Goal: Task Accomplishment & Management: Use online tool/utility

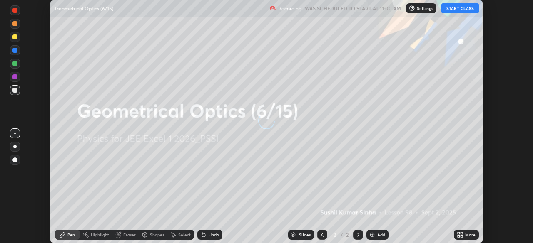
scroll to position [243, 532]
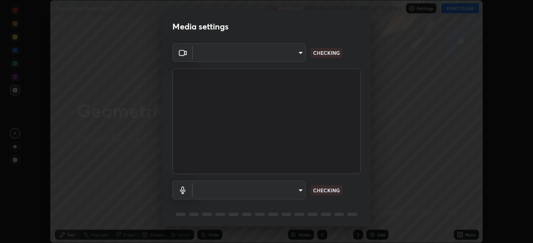
type input "119f56cd3221aa741ff86ef3c15b45e11b875c70691a8bbf6b5e475350e28a87"
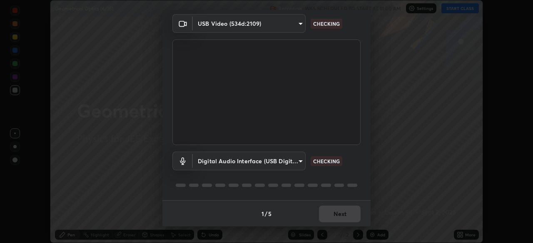
scroll to position [30, 0]
click at [282, 157] on body "Erase all Geometrical Optics (6/15) Recording WAS SCHEDULED TO START AT 11:00 A…" at bounding box center [266, 121] width 533 height 243
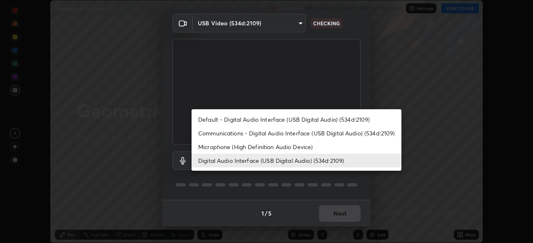
click at [300, 115] on li "Default - Digital Audio Interface (USB Digital Audio) (534d:2109)" at bounding box center [296, 120] width 210 height 14
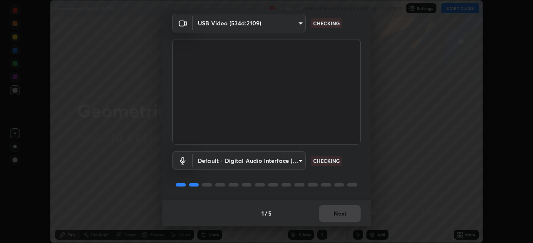
click at [282, 155] on body "Erase all Geometrical Optics (6/15) Recording WAS SCHEDULED TO START AT 11:00 A…" at bounding box center [266, 121] width 533 height 243
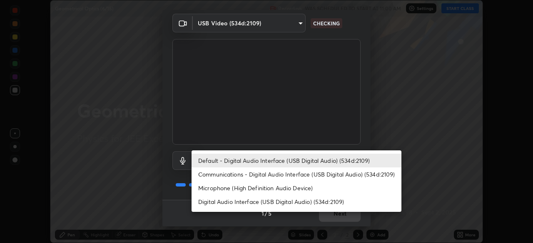
click at [290, 199] on li "Digital Audio Interface (USB Digital Audio) (534d:2109)" at bounding box center [296, 202] width 210 height 14
type input "45a9c77d48fdde6e6cd03441b68dd99a2e6cd2d3e6fd1e76814a193bea44ce11"
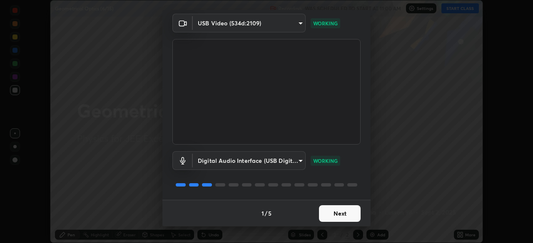
click at [335, 212] on button "Next" at bounding box center [340, 214] width 42 height 17
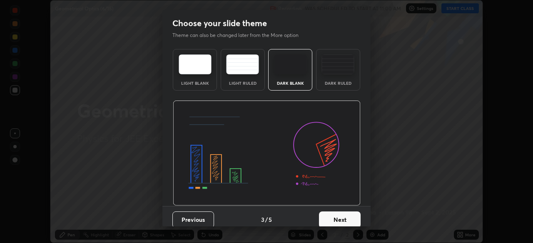
click at [335, 213] on button "Next" at bounding box center [340, 220] width 42 height 17
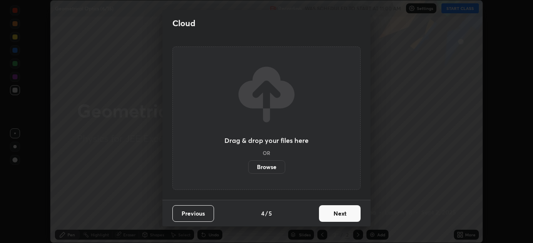
click at [335, 211] on button "Next" at bounding box center [340, 214] width 42 height 17
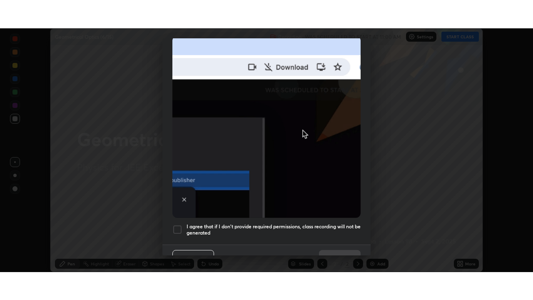
scroll to position [199, 0]
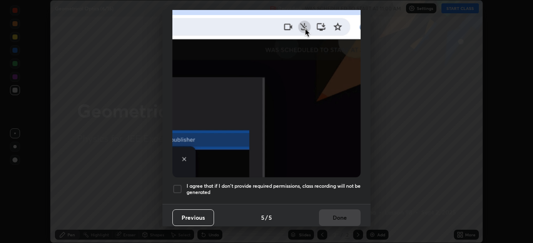
click at [178, 186] on div at bounding box center [177, 189] width 10 height 10
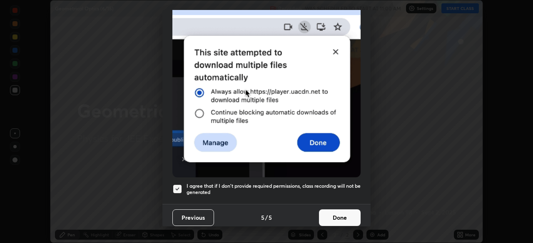
click at [331, 211] on button "Done" at bounding box center [340, 218] width 42 height 17
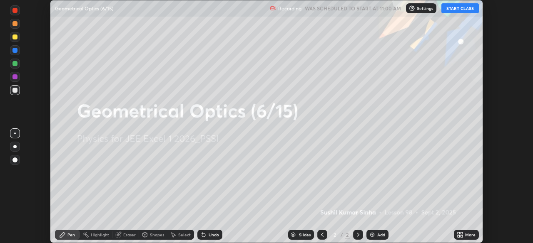
click at [458, 8] on button "START CLASS" at bounding box center [459, 8] width 37 height 10
click at [461, 233] on icon at bounding box center [461, 234] width 2 height 2
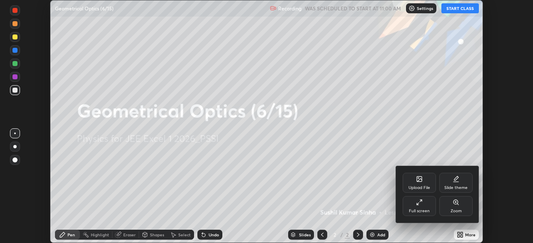
click at [421, 204] on icon at bounding box center [419, 202] width 7 height 7
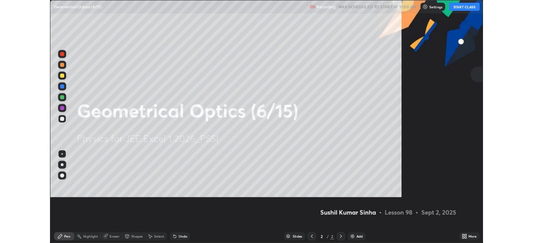
scroll to position [300, 533]
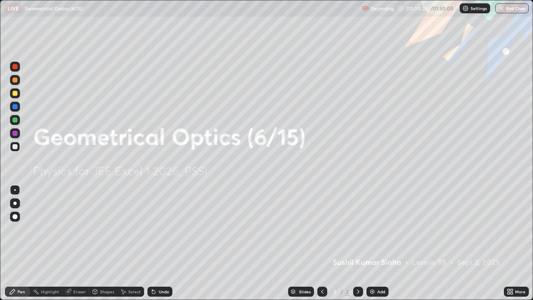
click at [108, 243] on div "Shapes" at bounding box center [107, 291] width 14 height 4
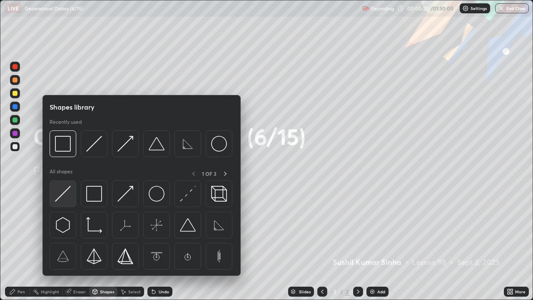
click at [67, 193] on img at bounding box center [63, 194] width 16 height 16
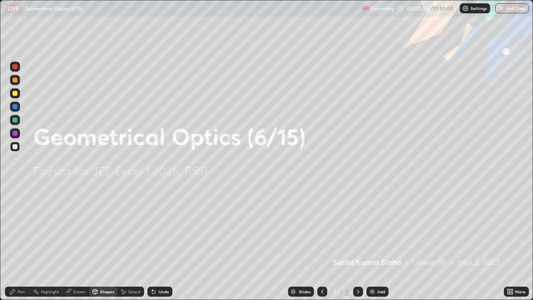
click at [369, 243] on img at bounding box center [372, 291] width 7 height 7
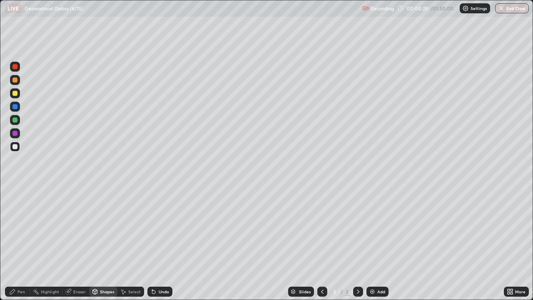
click at [19, 120] on div at bounding box center [15, 120] width 10 height 10
click at [22, 243] on div "Pen" at bounding box center [20, 291] width 7 height 4
click at [15, 93] on div at bounding box center [14, 93] width 5 height 5
click at [109, 243] on div "Shapes" at bounding box center [107, 291] width 14 height 4
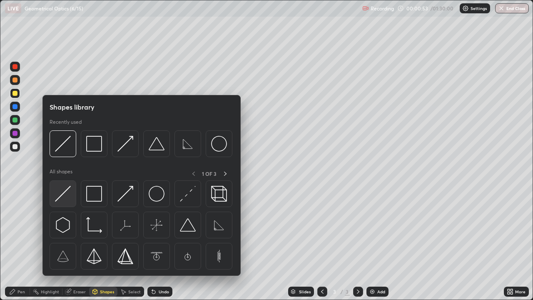
click at [68, 191] on img at bounding box center [63, 194] width 16 height 16
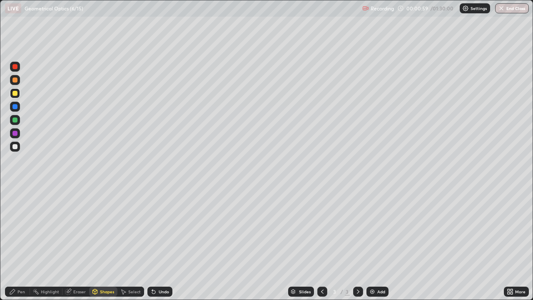
click at [21, 243] on div "Pen" at bounding box center [20, 291] width 7 height 4
click at [15, 133] on div at bounding box center [14, 133] width 5 height 5
click at [372, 243] on img at bounding box center [372, 291] width 7 height 7
click at [107, 243] on div "Shapes" at bounding box center [107, 291] width 14 height 4
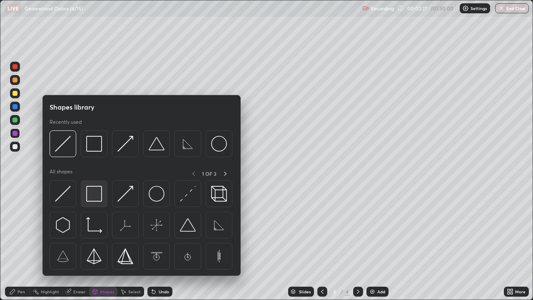
click at [99, 195] on img at bounding box center [94, 194] width 16 height 16
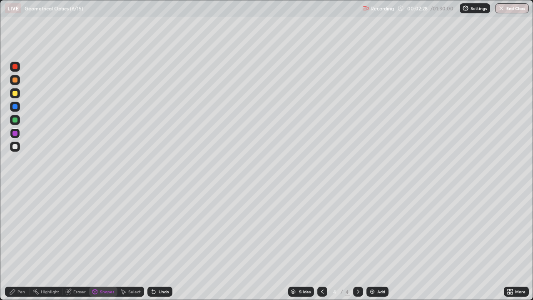
click at [16, 147] on div at bounding box center [14, 146] width 5 height 5
click at [24, 243] on div "Pen" at bounding box center [17, 291] width 25 height 10
click at [16, 134] on div at bounding box center [14, 133] width 5 height 5
click at [15, 121] on div at bounding box center [14, 119] width 5 height 5
click at [133, 243] on div "Select" at bounding box center [134, 291] width 12 height 4
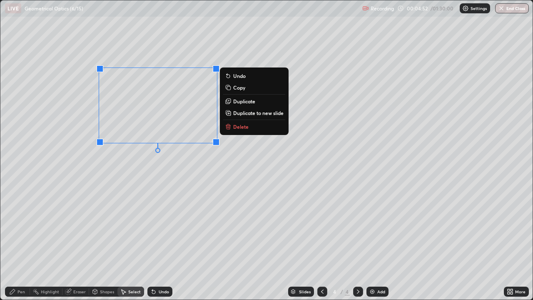
click at [244, 88] on p "Copy" at bounding box center [239, 87] width 12 height 7
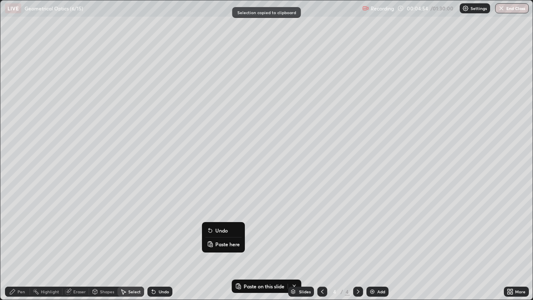
click at [229, 243] on p "Paste here" at bounding box center [227, 243] width 25 height 7
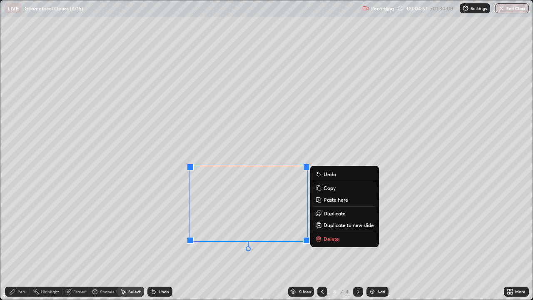
click at [209, 243] on div "0 ° Undo Copy Paste here Duplicate Duplicate to new slide Delete" at bounding box center [266, 149] width 532 height 299
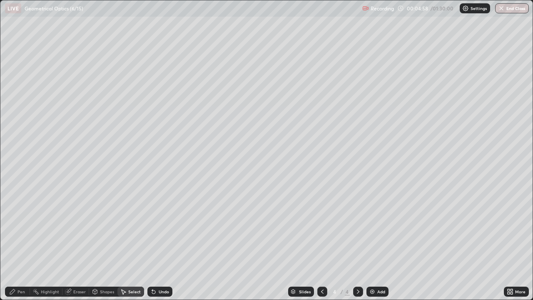
click at [78, 243] on div "Eraser" at bounding box center [79, 291] width 12 height 4
click at [24, 243] on div "Pen" at bounding box center [20, 291] width 7 height 4
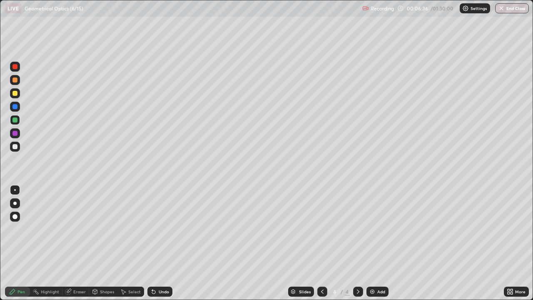
click at [369, 243] on img at bounding box center [372, 291] width 7 height 7
click at [102, 243] on div "Shapes" at bounding box center [103, 291] width 28 height 10
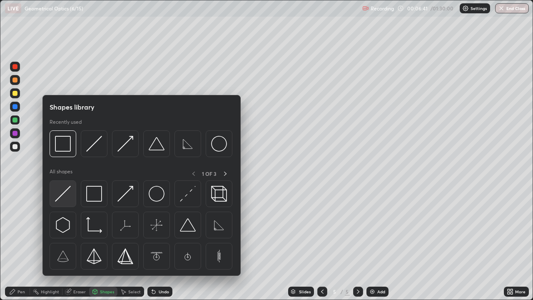
click at [69, 195] on img at bounding box center [63, 194] width 16 height 16
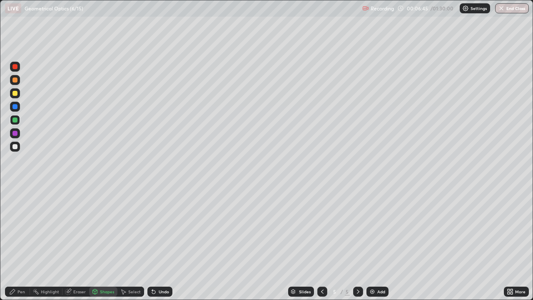
click at [17, 93] on div at bounding box center [14, 93] width 5 height 5
click at [160, 243] on div "Undo" at bounding box center [159, 291] width 25 height 10
click at [158, 243] on div "Undo" at bounding box center [159, 291] width 25 height 10
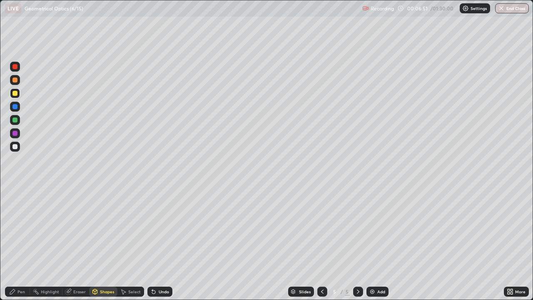
click at [158, 243] on div "Undo" at bounding box center [159, 291] width 25 height 10
click at [22, 243] on div "Pen" at bounding box center [20, 291] width 7 height 4
click at [15, 68] on div at bounding box center [14, 66] width 5 height 5
click at [13, 120] on div at bounding box center [14, 119] width 5 height 5
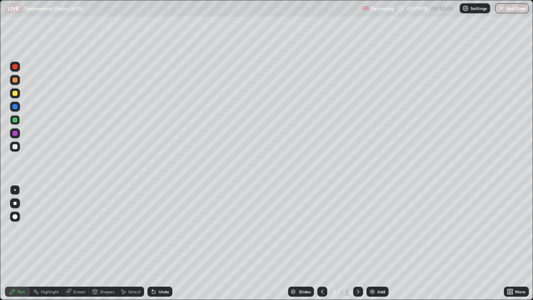
click at [372, 243] on img at bounding box center [372, 291] width 7 height 7
click at [16, 94] on div at bounding box center [14, 93] width 5 height 5
click at [107, 243] on div "Shapes" at bounding box center [103, 291] width 28 height 10
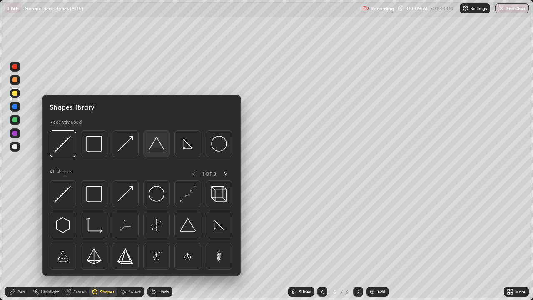
click at [159, 146] on img at bounding box center [157, 144] width 16 height 16
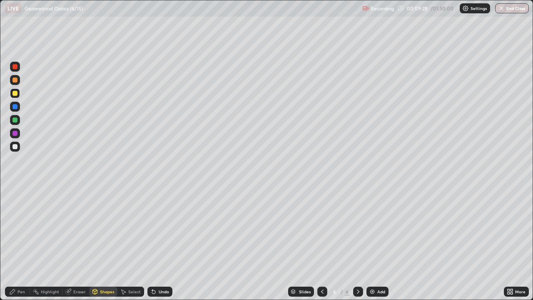
click at [23, 243] on div "Pen" at bounding box center [20, 291] width 7 height 4
click at [15, 147] on div at bounding box center [14, 146] width 5 height 5
click at [17, 150] on div at bounding box center [15, 146] width 10 height 10
click at [159, 243] on div "Undo" at bounding box center [164, 291] width 10 height 4
click at [109, 243] on div "Shapes" at bounding box center [107, 291] width 14 height 4
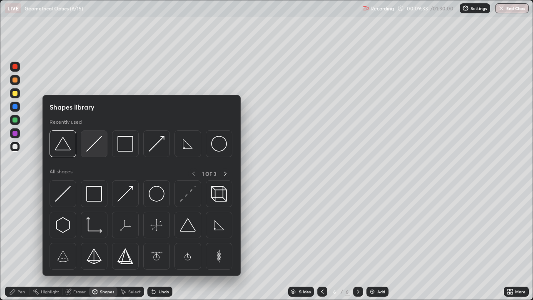
click at [94, 143] on img at bounding box center [94, 144] width 16 height 16
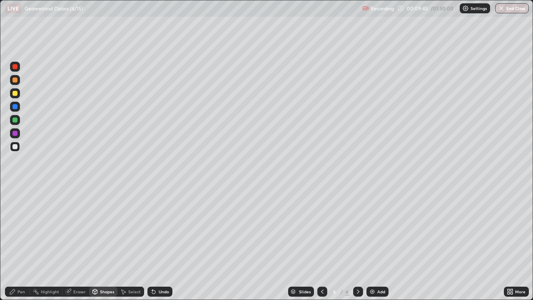
click at [19, 133] on div at bounding box center [15, 133] width 10 height 10
click at [28, 243] on div "Pen" at bounding box center [17, 291] width 25 height 10
click at [25, 243] on div "Pen" at bounding box center [17, 291] width 25 height 10
click at [17, 147] on div at bounding box center [14, 146] width 5 height 5
click at [107, 243] on div "Shapes" at bounding box center [107, 291] width 14 height 4
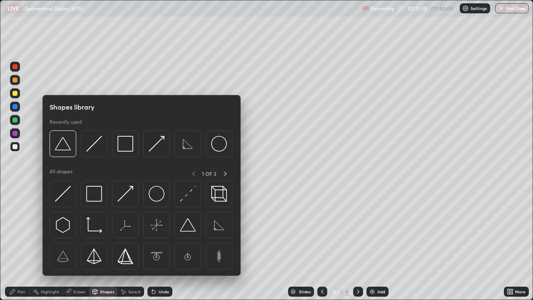
click at [84, 243] on div "Eraser" at bounding box center [79, 291] width 12 height 4
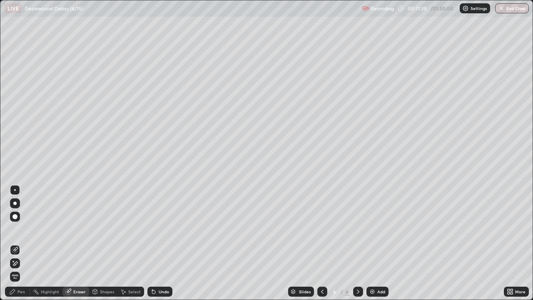
click at [84, 243] on div "Eraser" at bounding box center [79, 291] width 12 height 4
click at [21, 243] on div "Pen" at bounding box center [20, 291] width 7 height 4
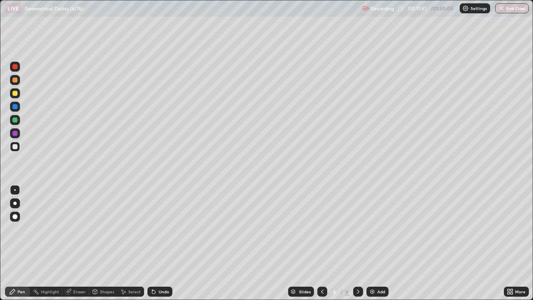
click at [84, 243] on div "Eraser" at bounding box center [79, 291] width 12 height 4
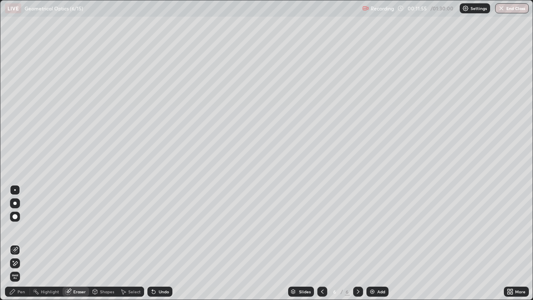
click at [24, 243] on div "Pen" at bounding box center [20, 291] width 7 height 4
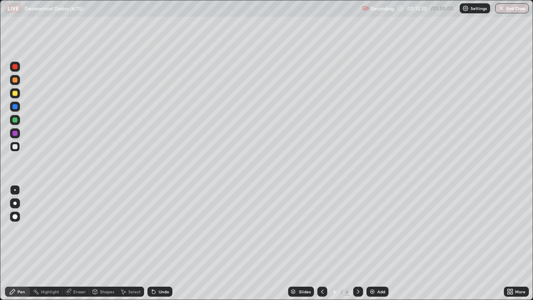
click at [370, 243] on img at bounding box center [372, 291] width 7 height 7
click at [106, 243] on div "Shapes" at bounding box center [107, 291] width 14 height 4
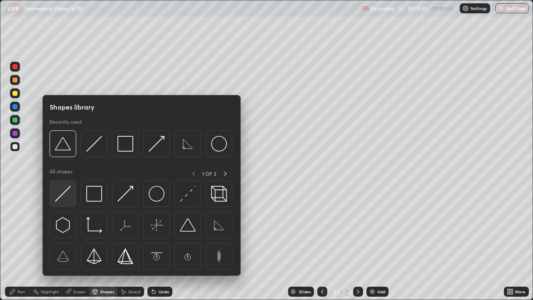
click at [67, 196] on img at bounding box center [63, 194] width 16 height 16
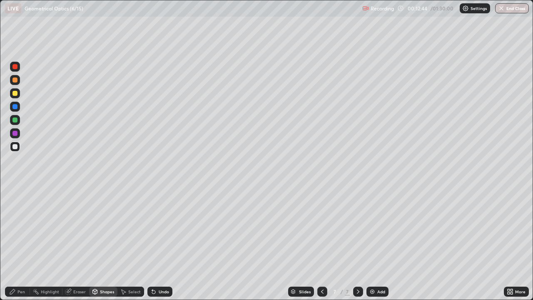
click at [15, 133] on div at bounding box center [14, 133] width 5 height 5
click at [25, 243] on div "Pen" at bounding box center [17, 291] width 25 height 10
click at [17, 97] on div at bounding box center [15, 93] width 10 height 10
click at [15, 93] on div at bounding box center [14, 93] width 5 height 5
click at [107, 243] on div "Shapes" at bounding box center [107, 291] width 14 height 4
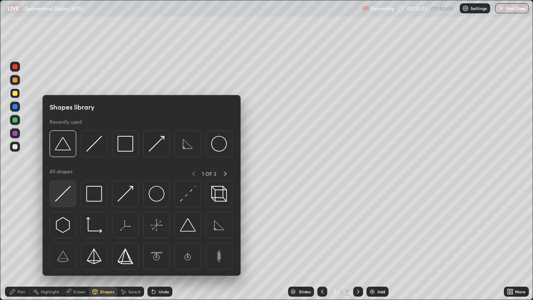
click at [69, 196] on img at bounding box center [63, 194] width 16 height 16
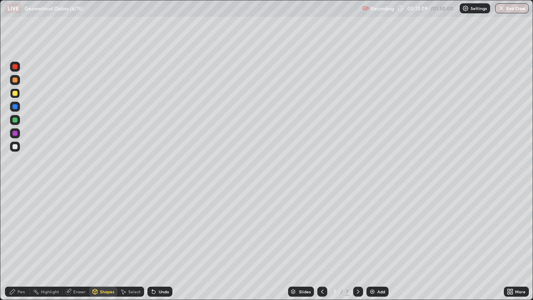
click at [15, 107] on div at bounding box center [14, 106] width 5 height 5
click at [17, 123] on div at bounding box center [15, 120] width 10 height 10
click at [107, 243] on div "Shapes" at bounding box center [107, 291] width 14 height 4
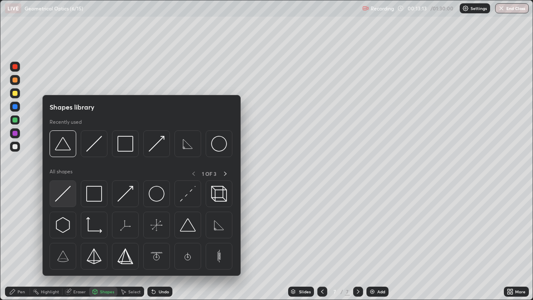
click at [65, 189] on img at bounding box center [63, 194] width 16 height 16
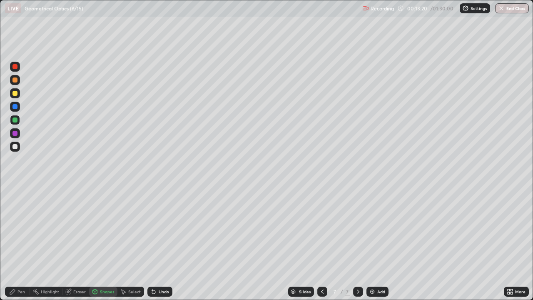
click at [16, 107] on div at bounding box center [14, 106] width 5 height 5
click at [25, 243] on div "Pen" at bounding box center [17, 291] width 25 height 10
click at [17, 135] on div at bounding box center [15, 133] width 10 height 10
click at [18, 134] on div at bounding box center [15, 133] width 10 height 10
click at [15, 121] on div at bounding box center [14, 119] width 5 height 5
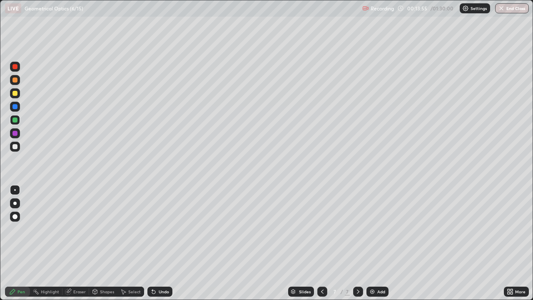
click at [109, 243] on div "Shapes" at bounding box center [107, 291] width 14 height 4
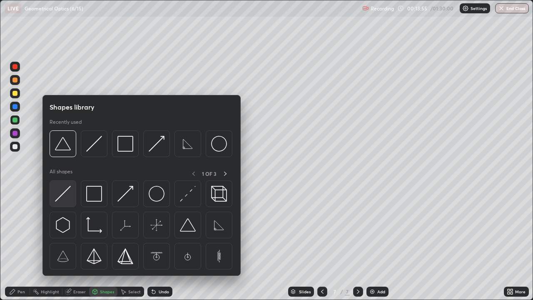
click at [66, 193] on img at bounding box center [63, 194] width 16 height 16
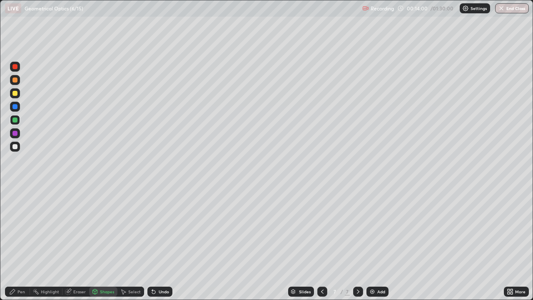
click at [25, 243] on div "Pen" at bounding box center [17, 291] width 25 height 10
click at [15, 108] on div at bounding box center [14, 106] width 5 height 5
click at [17, 135] on div at bounding box center [15, 133] width 10 height 10
click at [370, 243] on img at bounding box center [372, 291] width 7 height 7
click at [109, 243] on div "Shapes" at bounding box center [107, 291] width 14 height 4
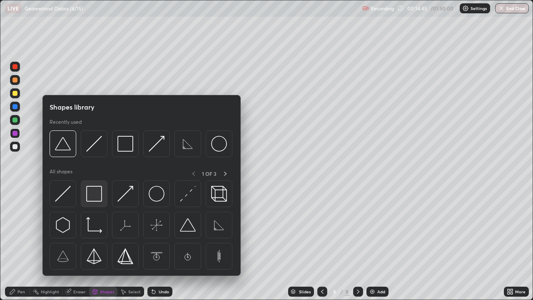
click at [98, 192] on img at bounding box center [94, 194] width 16 height 16
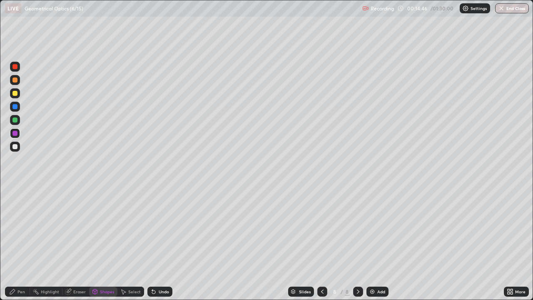
click at [15, 147] on div at bounding box center [14, 146] width 5 height 5
click at [81, 243] on div "Eraser" at bounding box center [79, 291] width 12 height 4
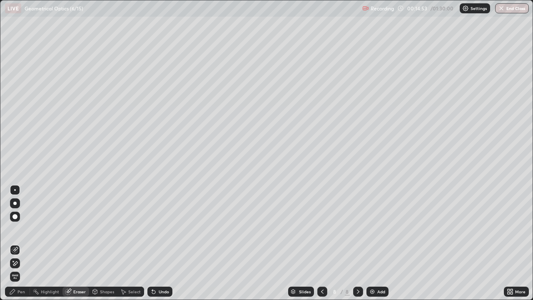
click at [25, 243] on div "Pen" at bounding box center [20, 291] width 7 height 4
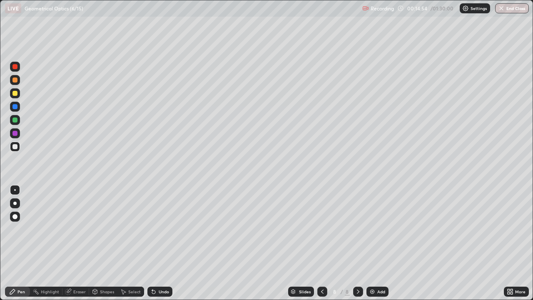
click at [15, 93] on div at bounding box center [14, 93] width 5 height 5
click at [152, 243] on icon at bounding box center [153, 291] width 3 height 3
click at [107, 243] on div "Shapes" at bounding box center [107, 291] width 14 height 4
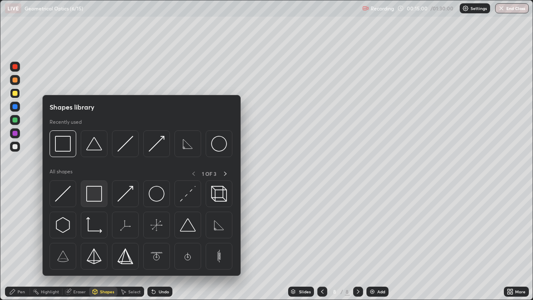
click at [93, 193] on img at bounding box center [94, 194] width 16 height 16
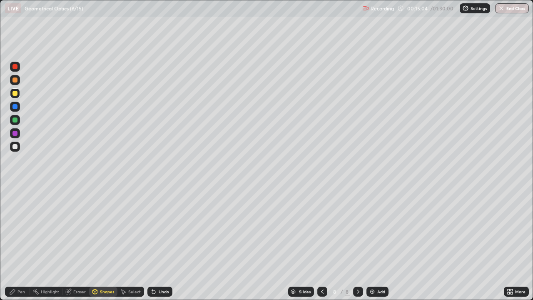
click at [16, 121] on div at bounding box center [14, 119] width 5 height 5
click at [22, 243] on div "Pen" at bounding box center [20, 291] width 7 height 4
click at [16, 107] on div at bounding box center [14, 106] width 5 height 5
click at [17, 133] on div at bounding box center [14, 133] width 5 height 5
click at [18, 146] on div at bounding box center [15, 146] width 10 height 10
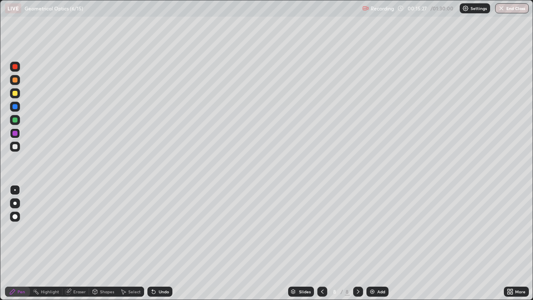
click at [18, 147] on div at bounding box center [15, 146] width 10 height 10
click at [107, 243] on div "Shapes" at bounding box center [107, 291] width 14 height 4
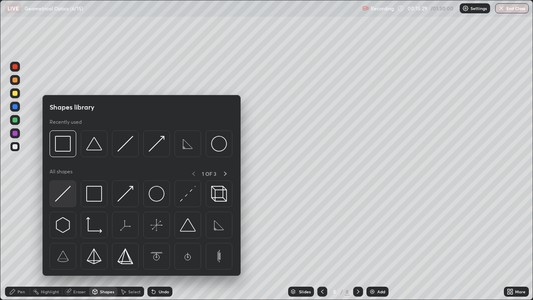
click at [65, 192] on img at bounding box center [63, 194] width 16 height 16
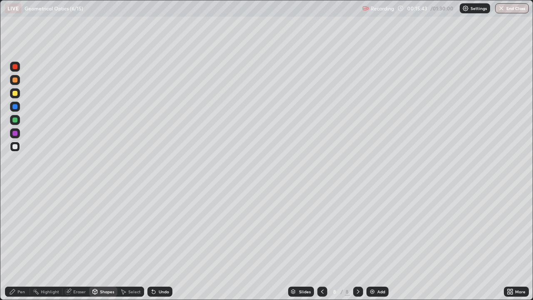
click at [164, 243] on div "Undo" at bounding box center [159, 291] width 25 height 10
click at [166, 243] on div "Undo" at bounding box center [164, 291] width 10 height 4
click at [25, 243] on div "Pen" at bounding box center [17, 291] width 25 height 10
click at [15, 134] on div at bounding box center [14, 133] width 5 height 5
click at [18, 119] on div at bounding box center [15, 120] width 10 height 10
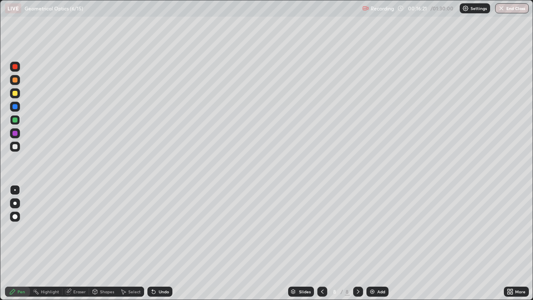
click at [15, 147] on div at bounding box center [14, 146] width 5 height 5
click at [159, 243] on div "Undo" at bounding box center [164, 291] width 10 height 4
click at [105, 243] on div "Shapes" at bounding box center [107, 291] width 14 height 4
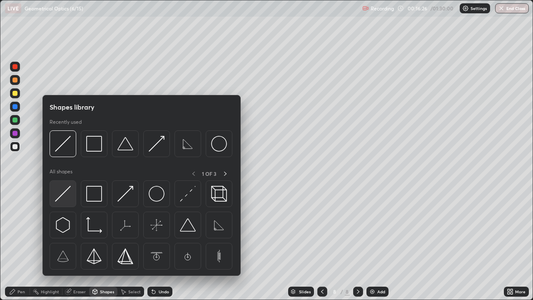
click at [62, 195] on img at bounding box center [63, 194] width 16 height 16
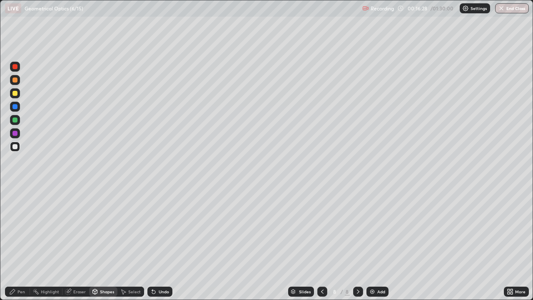
click at [22, 243] on div "Pen" at bounding box center [20, 291] width 7 height 4
click at [17, 133] on div at bounding box center [14, 133] width 5 height 5
click at [16, 107] on div at bounding box center [14, 106] width 5 height 5
click at [371, 243] on img at bounding box center [372, 291] width 7 height 7
click at [109, 243] on div "Shapes" at bounding box center [107, 291] width 14 height 4
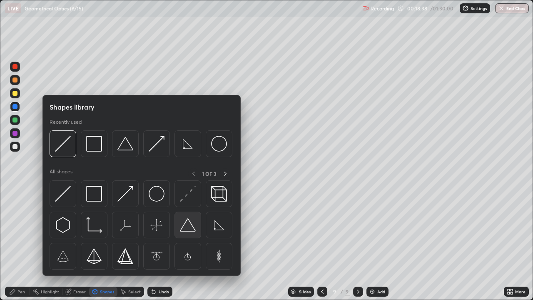
click at [188, 227] on img at bounding box center [188, 225] width 16 height 16
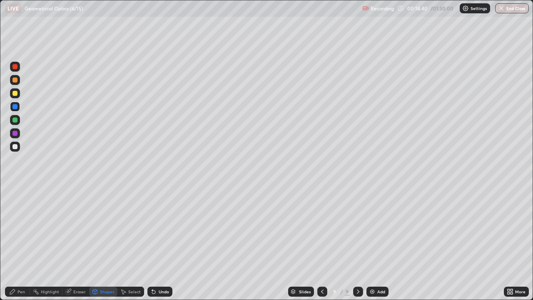
click at [16, 145] on div at bounding box center [14, 146] width 5 height 5
click at [21, 243] on div "Pen" at bounding box center [20, 291] width 7 height 4
click at [15, 133] on div at bounding box center [14, 133] width 5 height 5
click at [17, 120] on div at bounding box center [14, 119] width 5 height 5
click at [106, 243] on div "Shapes" at bounding box center [107, 291] width 14 height 4
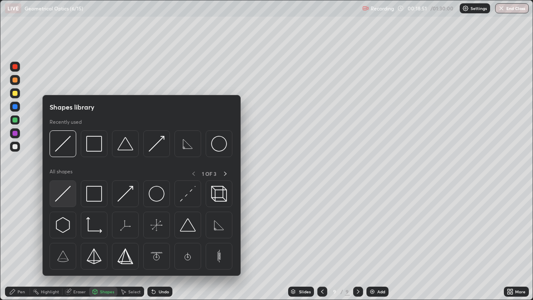
click at [67, 193] on img at bounding box center [63, 194] width 16 height 16
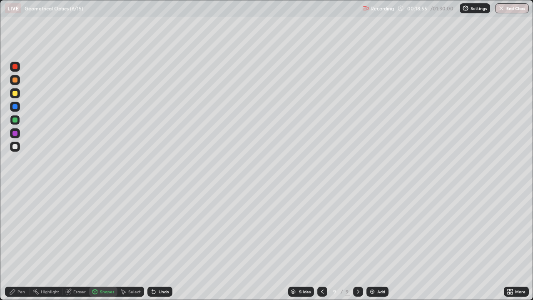
click at [17, 108] on div at bounding box center [14, 106] width 5 height 5
click at [163, 243] on div "Undo" at bounding box center [164, 291] width 10 height 4
click at [164, 243] on div "Undo" at bounding box center [159, 291] width 25 height 10
click at [17, 120] on div at bounding box center [14, 119] width 5 height 5
click at [16, 108] on div at bounding box center [14, 106] width 5 height 5
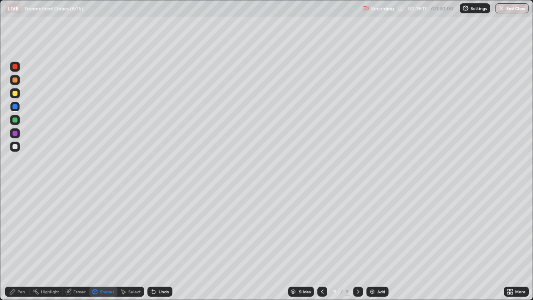
click at [21, 243] on div "Pen" at bounding box center [17, 291] width 25 height 10
click at [15, 71] on div at bounding box center [15, 67] width 10 height 10
click at [16, 70] on div at bounding box center [15, 67] width 10 height 10
click at [369, 243] on img at bounding box center [372, 291] width 7 height 7
click at [15, 120] on div at bounding box center [14, 119] width 5 height 5
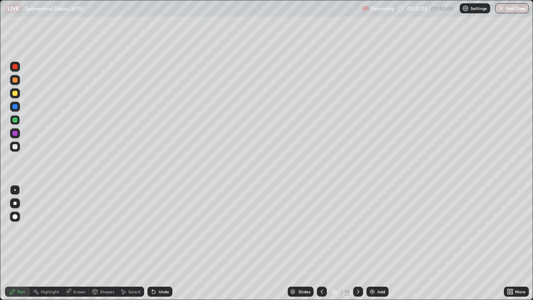
click at [16, 120] on div at bounding box center [14, 119] width 5 height 5
click at [161, 243] on div "Undo" at bounding box center [164, 291] width 10 height 4
click at [159, 243] on div "Undo" at bounding box center [164, 291] width 10 height 4
click at [372, 243] on img at bounding box center [372, 291] width 7 height 7
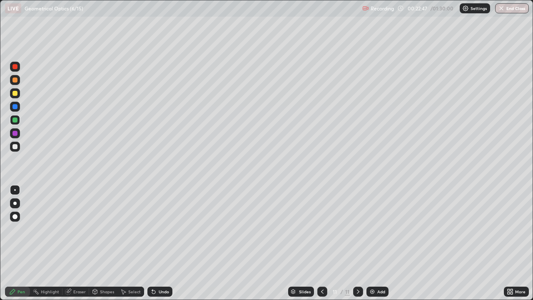
click at [369, 243] on img at bounding box center [372, 291] width 7 height 7
click at [17, 148] on div at bounding box center [14, 146] width 5 height 5
click at [16, 146] on div at bounding box center [14, 146] width 5 height 5
click at [14, 120] on div at bounding box center [14, 119] width 5 height 5
click at [16, 122] on div at bounding box center [14, 119] width 5 height 5
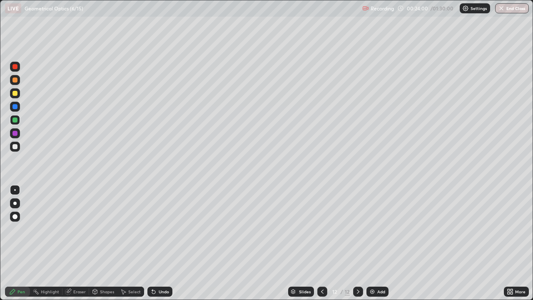
click at [17, 93] on div at bounding box center [14, 93] width 5 height 5
click at [112, 243] on div "Shapes" at bounding box center [107, 291] width 14 height 4
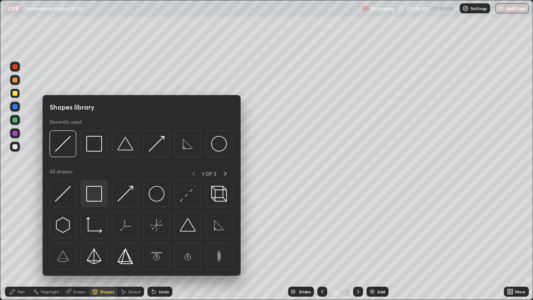
click at [97, 192] on img at bounding box center [94, 194] width 16 height 16
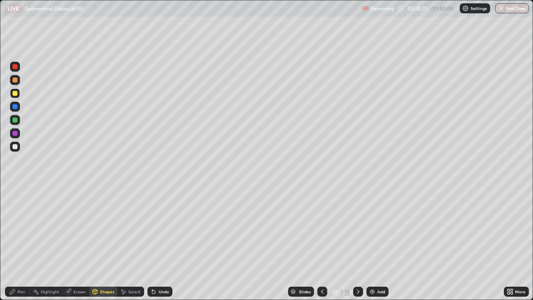
click at [15, 120] on div at bounding box center [14, 119] width 5 height 5
click at [15, 133] on div at bounding box center [14, 133] width 5 height 5
click at [16, 135] on div at bounding box center [14, 133] width 5 height 5
click at [19, 243] on div "Pen" at bounding box center [20, 291] width 7 height 4
click at [21, 243] on div "Pen" at bounding box center [20, 291] width 7 height 4
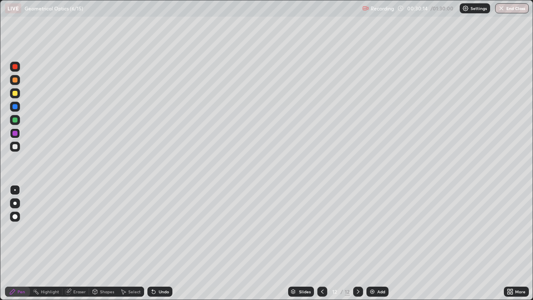
click at [16, 68] on div at bounding box center [14, 66] width 5 height 5
click at [15, 68] on div at bounding box center [14, 66] width 5 height 5
click at [371, 243] on img at bounding box center [372, 291] width 7 height 7
click at [15, 146] on div at bounding box center [14, 146] width 5 height 5
click at [18, 94] on div at bounding box center [15, 93] width 10 height 10
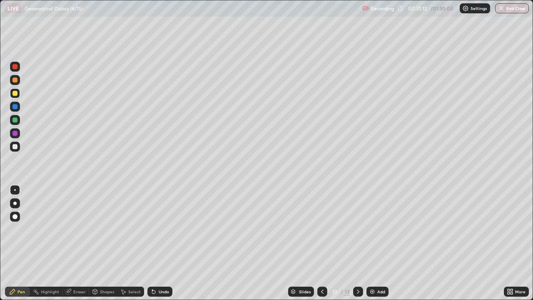
click at [108, 243] on div "Shapes" at bounding box center [107, 291] width 14 height 4
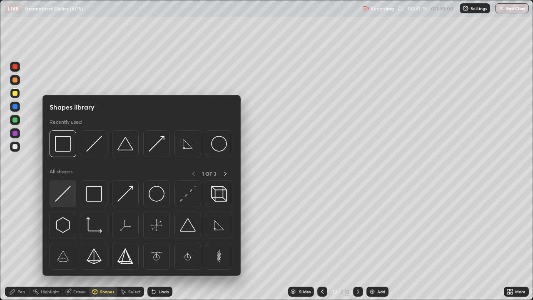
click at [69, 201] on img at bounding box center [63, 194] width 16 height 16
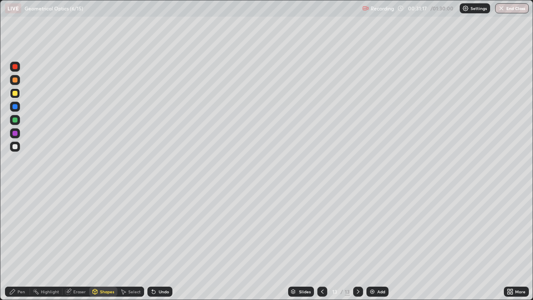
click at [15, 121] on div at bounding box center [14, 119] width 5 height 5
click at [22, 243] on div "Pen" at bounding box center [20, 291] width 7 height 4
click at [16, 67] on div at bounding box center [14, 66] width 5 height 5
click at [14, 133] on div at bounding box center [14, 133] width 5 height 5
click at [113, 243] on div "Shapes" at bounding box center [103, 291] width 28 height 10
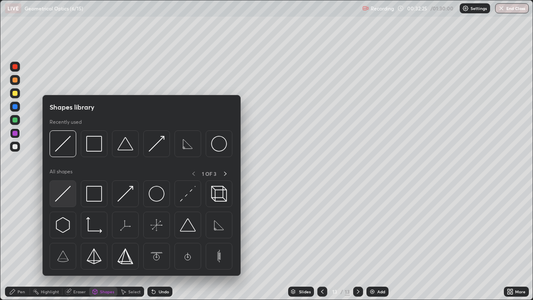
click at [70, 193] on img at bounding box center [63, 194] width 16 height 16
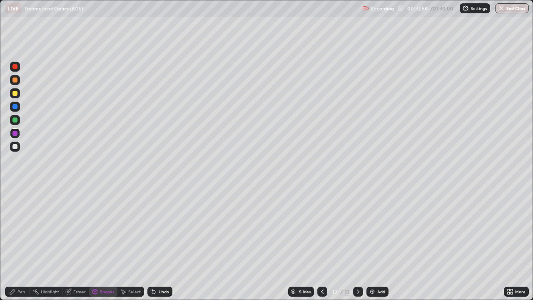
click at [22, 243] on div "Pen" at bounding box center [20, 291] width 7 height 4
click at [15, 106] on div at bounding box center [14, 106] width 5 height 5
click at [15, 146] on div at bounding box center [14, 146] width 5 height 5
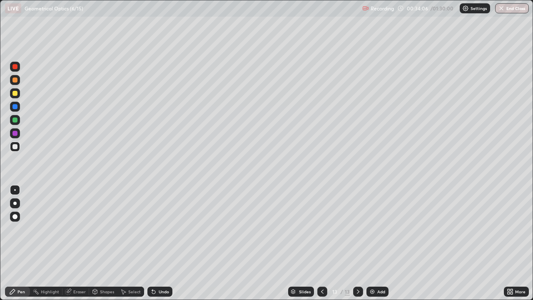
click at [167, 243] on div "Undo" at bounding box center [164, 291] width 10 height 4
click at [511, 243] on icon at bounding box center [511, 290] width 2 height 2
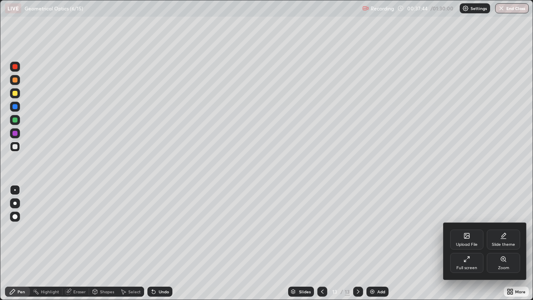
click at [461, 238] on div "Upload File" at bounding box center [466, 239] width 33 height 20
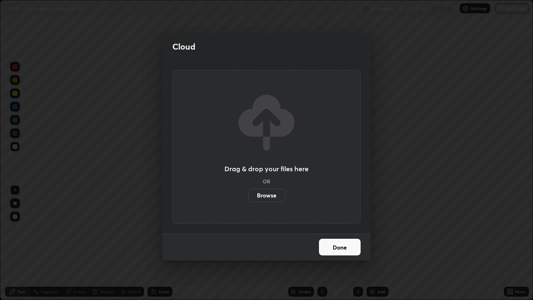
click at [271, 196] on label "Browse" at bounding box center [266, 194] width 37 height 13
click at [248, 196] on input "Browse" at bounding box center [248, 194] width 0 height 13
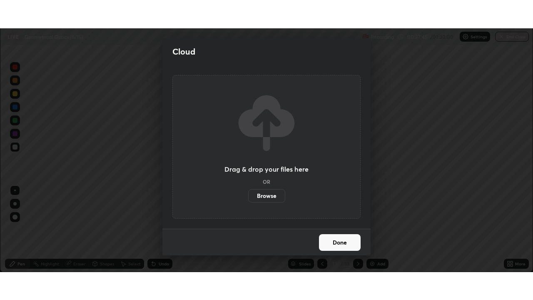
scroll to position [41360, 41071]
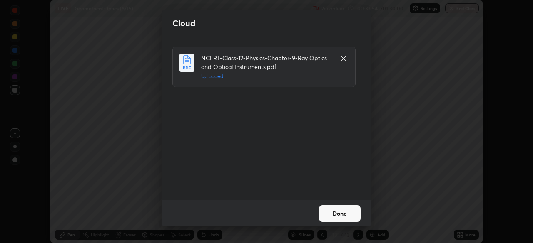
click at [347, 209] on button "Done" at bounding box center [340, 214] width 42 height 17
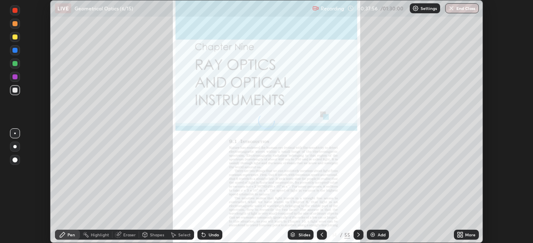
click at [465, 234] on div "More" at bounding box center [470, 235] width 10 height 4
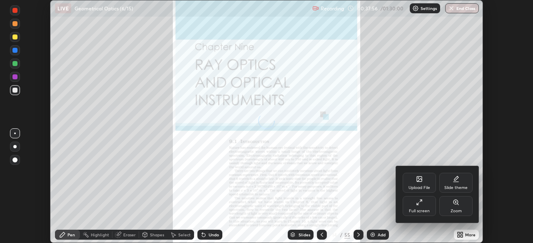
click at [419, 204] on icon at bounding box center [419, 202] width 7 height 7
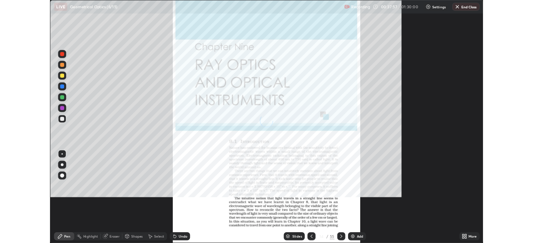
scroll to position [300, 533]
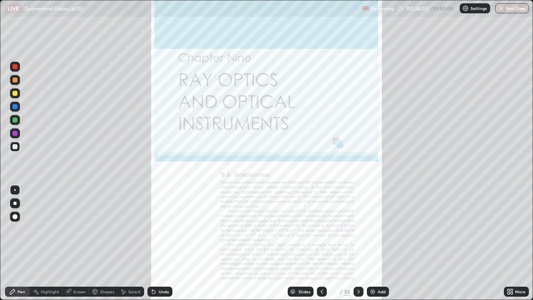
click at [356, 243] on icon at bounding box center [358, 291] width 7 height 7
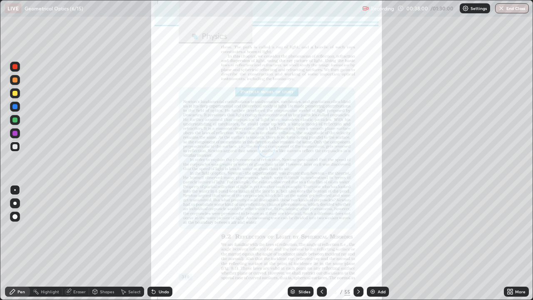
click at [356, 243] on icon at bounding box center [358, 291] width 7 height 7
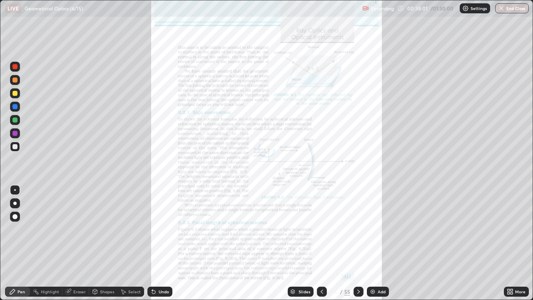
click at [357, 243] on icon at bounding box center [358, 291] width 2 height 4
click at [357, 243] on icon at bounding box center [358, 291] width 7 height 7
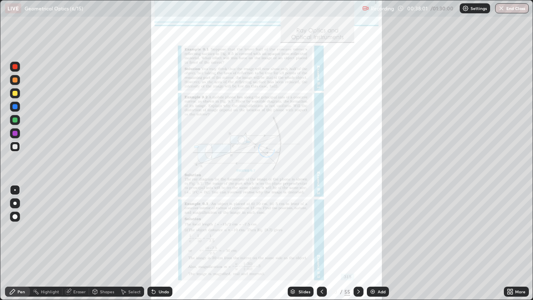
click at [357, 243] on icon at bounding box center [358, 291] width 2 height 4
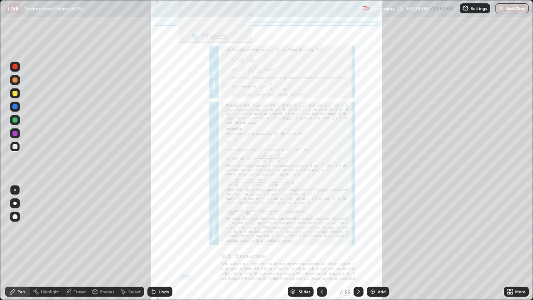
click at [357, 243] on icon at bounding box center [358, 291] width 2 height 4
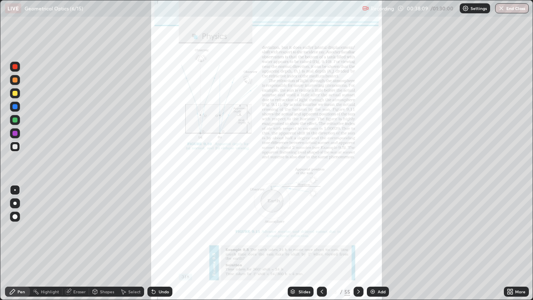
click at [357, 243] on icon at bounding box center [358, 291] width 7 height 7
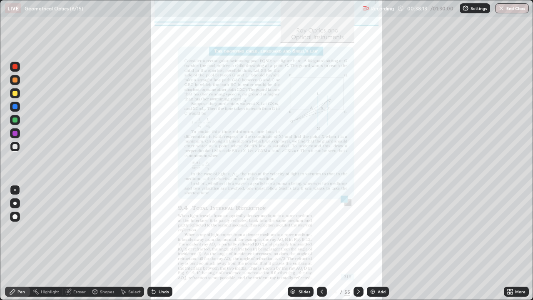
click at [357, 243] on icon at bounding box center [358, 291] width 7 height 7
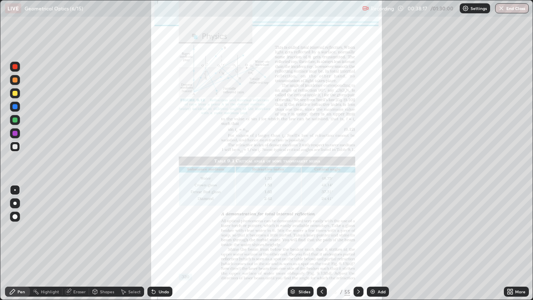
click at [357, 243] on icon at bounding box center [358, 291] width 7 height 7
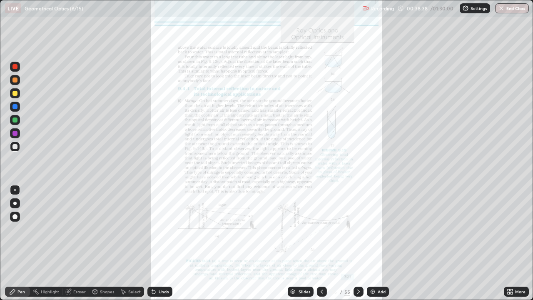
click at [511, 243] on icon at bounding box center [511, 293] width 2 height 2
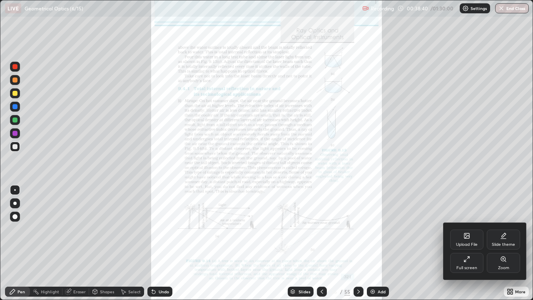
click at [501, 243] on icon at bounding box center [502, 258] width 5 height 5
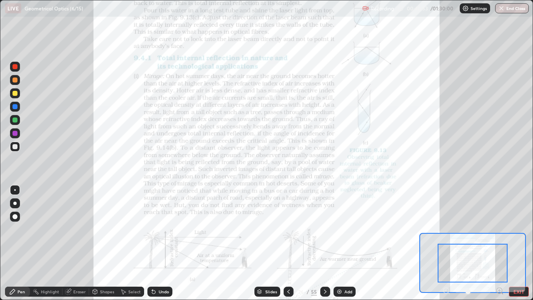
click at [106, 243] on div "Shapes" at bounding box center [107, 291] width 14 height 4
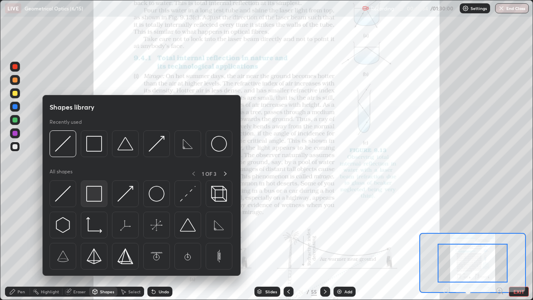
click at [92, 196] on img at bounding box center [94, 194] width 16 height 16
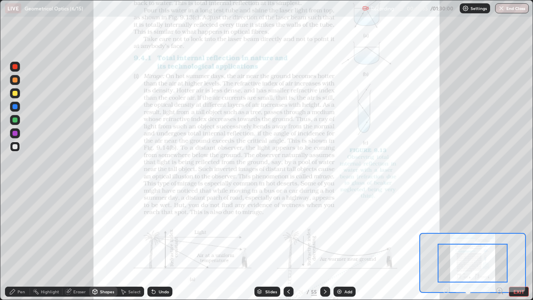
click at [16, 67] on div at bounding box center [14, 66] width 5 height 5
click at [15, 119] on div at bounding box center [14, 119] width 5 height 5
click at [152, 243] on icon at bounding box center [152, 289] width 1 height 1
click at [21, 243] on div "Pen" at bounding box center [20, 291] width 7 height 4
click at [152, 243] on icon at bounding box center [153, 291] width 3 height 3
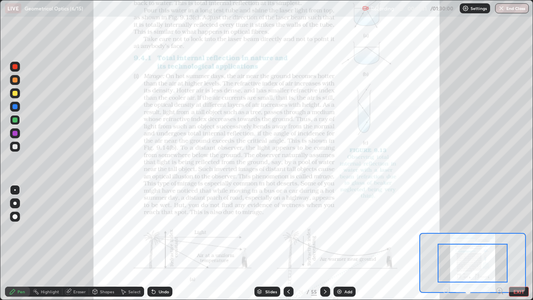
click at [14, 93] on div at bounding box center [14, 93] width 5 height 5
click at [16, 107] on div at bounding box center [14, 106] width 5 height 5
click at [15, 93] on div at bounding box center [14, 93] width 5 height 5
click at [161, 243] on div "Undo" at bounding box center [164, 291] width 10 height 4
click at [15, 132] on div at bounding box center [14, 133] width 5 height 5
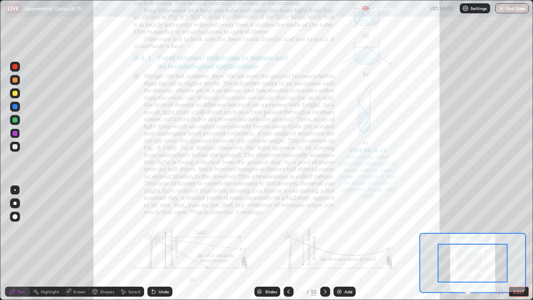
click at [15, 134] on div at bounding box center [14, 133] width 5 height 5
click at [134, 243] on div "Select" at bounding box center [134, 291] width 12 height 4
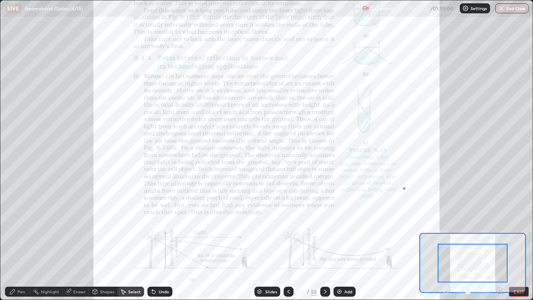
click at [403, 188] on div "0 ° Undo Copy Paste here Duplicate Duplicate to new slide Delete" at bounding box center [267, 150] width 798 height 448
click at [77, 243] on div "Eraser" at bounding box center [79, 291] width 12 height 4
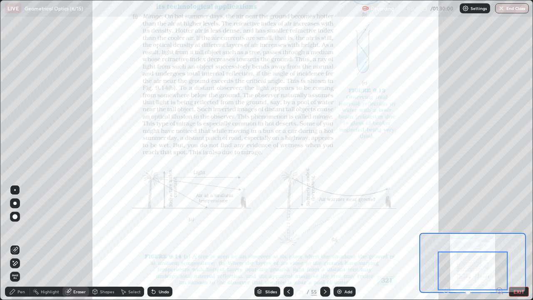
click at [324, 243] on icon at bounding box center [325, 291] width 7 height 7
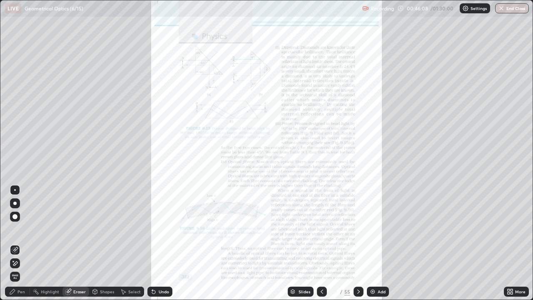
click at [510, 243] on icon at bounding box center [511, 293] width 2 height 2
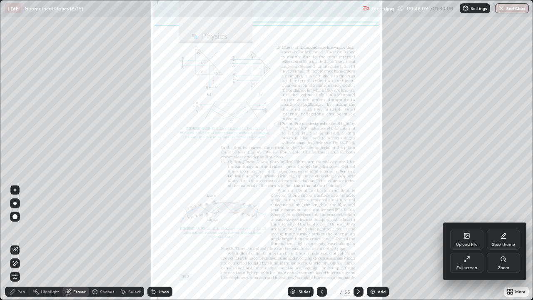
click at [496, 243] on div "Zoom" at bounding box center [502, 263] width 33 height 20
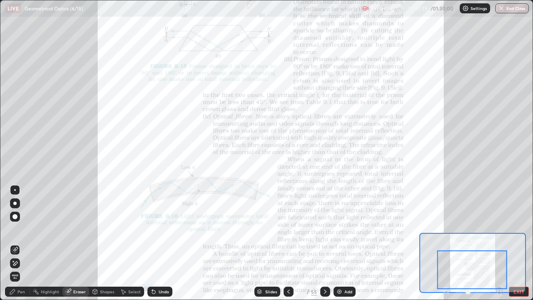
click at [25, 243] on div "Pen" at bounding box center [20, 291] width 7 height 4
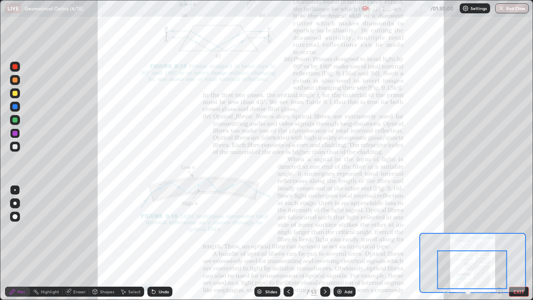
click at [324, 243] on icon at bounding box center [325, 291] width 7 height 7
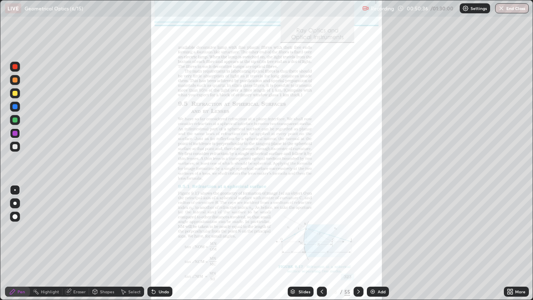
click at [357, 243] on icon at bounding box center [358, 291] width 7 height 7
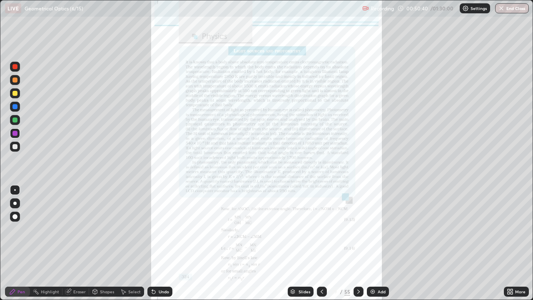
click at [357, 243] on icon at bounding box center [358, 291] width 2 height 4
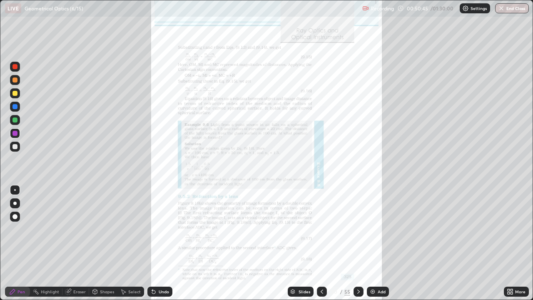
click at [510, 243] on icon at bounding box center [511, 293] width 2 height 2
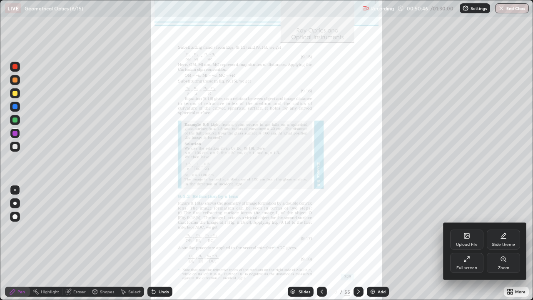
click at [471, 243] on div "Full screen" at bounding box center [466, 263] width 33 height 20
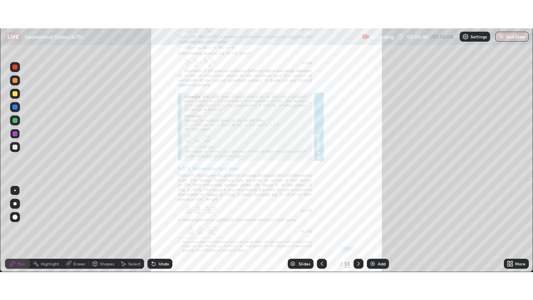
scroll to position [41360, 41071]
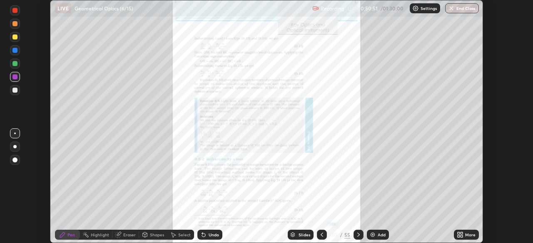
click at [468, 236] on div "More" at bounding box center [470, 235] width 10 height 4
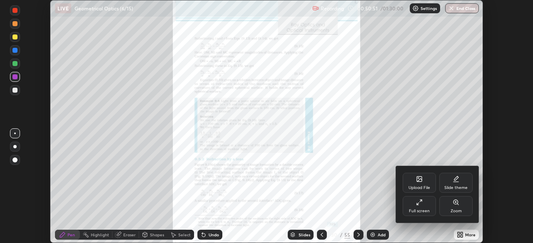
click at [457, 207] on div "Zoom" at bounding box center [455, 206] width 33 height 20
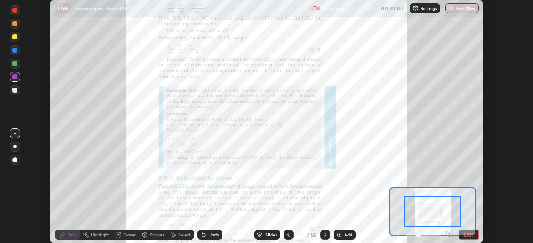
click at [469, 234] on button "EXIT" at bounding box center [468, 235] width 20 height 10
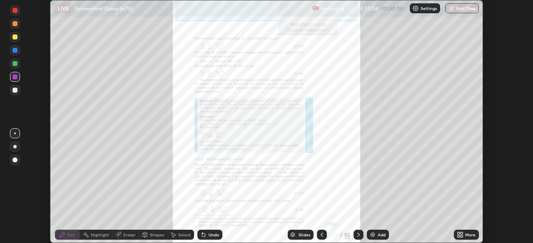
click at [469, 236] on div "More" at bounding box center [470, 235] width 10 height 4
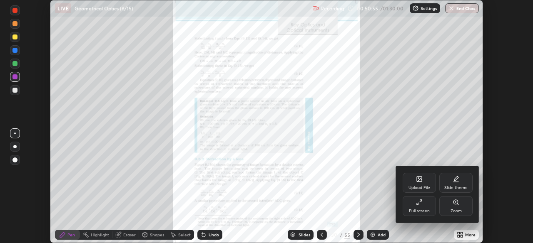
click at [423, 206] on div "Full screen" at bounding box center [418, 206] width 33 height 20
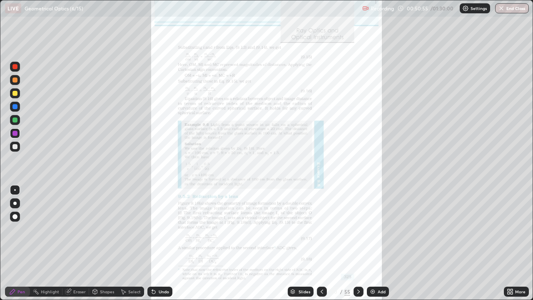
scroll to position [300, 533]
click at [511, 243] on icon at bounding box center [511, 290] width 2 height 2
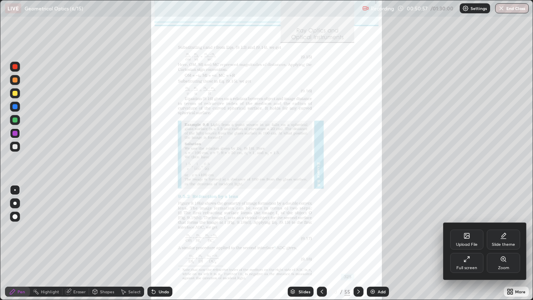
click at [501, 243] on div "Zoom" at bounding box center [502, 263] width 33 height 20
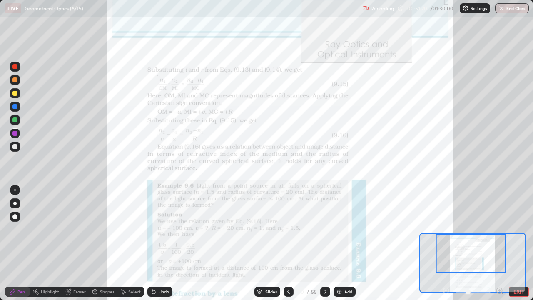
click at [15, 94] on div at bounding box center [14, 93] width 5 height 5
click at [15, 70] on div at bounding box center [15, 67] width 10 height 10
click at [107, 243] on div "Shapes" at bounding box center [107, 291] width 14 height 4
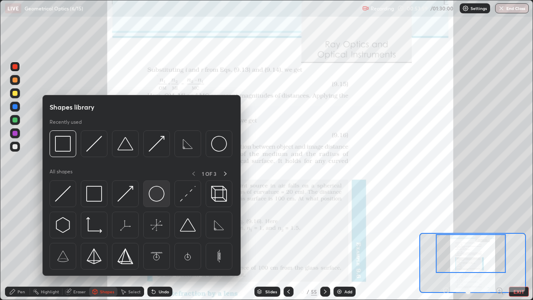
click at [152, 194] on img at bounding box center [157, 194] width 16 height 16
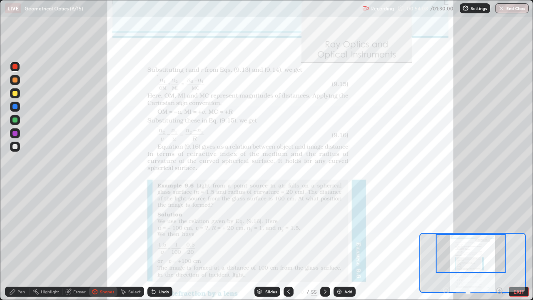
click at [28, 243] on div "Pen" at bounding box center [17, 291] width 25 height 10
click at [18, 120] on div at bounding box center [15, 120] width 10 height 10
click at [106, 243] on div "Shapes" at bounding box center [107, 291] width 14 height 4
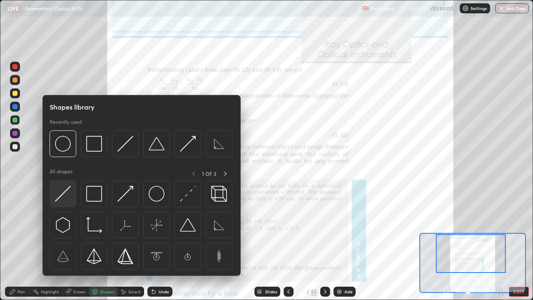
click at [68, 188] on img at bounding box center [63, 194] width 16 height 16
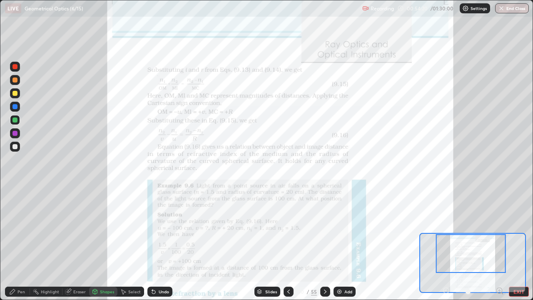
click at [22, 243] on div "Pen" at bounding box center [20, 291] width 7 height 4
click at [14, 107] on div at bounding box center [14, 106] width 5 height 5
click at [15, 108] on div at bounding box center [14, 106] width 5 height 5
click at [103, 243] on div "Shapes" at bounding box center [107, 291] width 14 height 4
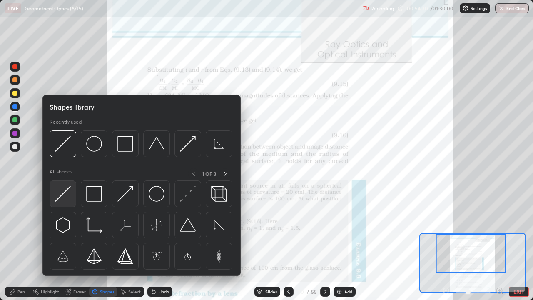
click at [64, 196] on img at bounding box center [63, 194] width 16 height 16
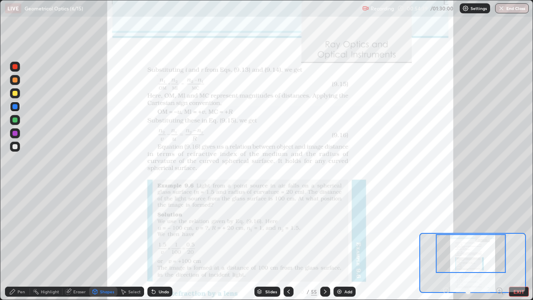
click at [14, 68] on div at bounding box center [14, 66] width 5 height 5
click at [15, 68] on div at bounding box center [14, 66] width 5 height 5
click at [20, 243] on div "Pen" at bounding box center [20, 291] width 7 height 4
click at [19, 108] on div at bounding box center [15, 107] width 10 height 10
click at [160, 243] on div "Undo" at bounding box center [159, 291] width 25 height 10
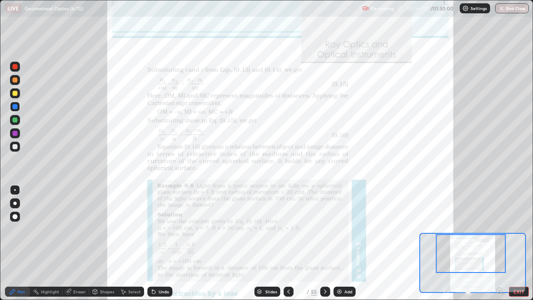
click at [15, 93] on div at bounding box center [14, 93] width 5 height 5
click at [15, 94] on div at bounding box center [14, 93] width 5 height 5
click at [19, 119] on div at bounding box center [15, 120] width 10 height 10
click at [14, 68] on div at bounding box center [14, 66] width 5 height 5
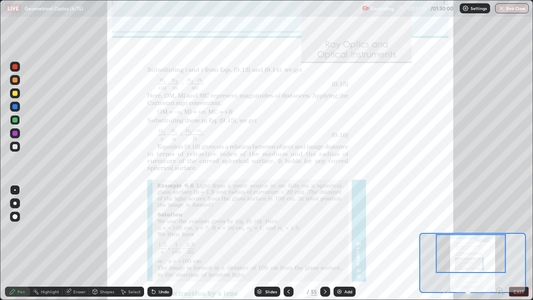
click at [15, 67] on div at bounding box center [14, 66] width 5 height 5
click at [14, 132] on div at bounding box center [14, 133] width 5 height 5
click at [15, 118] on div at bounding box center [14, 119] width 5 height 5
click at [518, 243] on button "EXIT" at bounding box center [518, 291] width 20 height 10
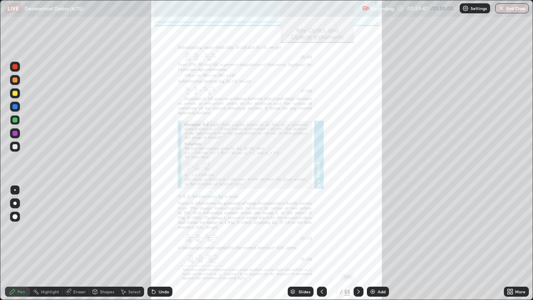
click at [373, 243] on img at bounding box center [372, 291] width 7 height 7
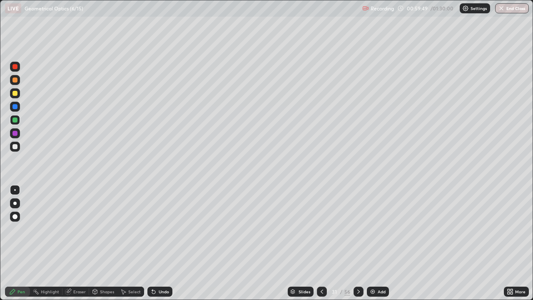
click at [15, 92] on div at bounding box center [14, 93] width 5 height 5
click at [19, 92] on div at bounding box center [15, 93] width 10 height 10
click at [137, 243] on div "Select" at bounding box center [134, 291] width 12 height 4
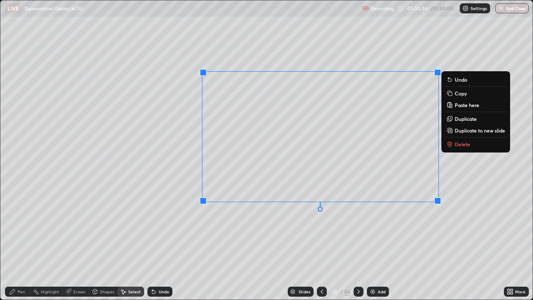
click at [461, 142] on p "Delete" at bounding box center [461, 144] width 15 height 7
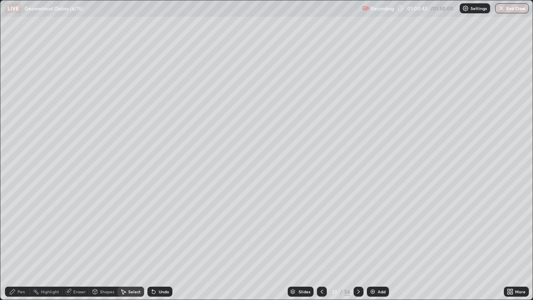
click at [20, 243] on div "Pen" at bounding box center [20, 291] width 7 height 4
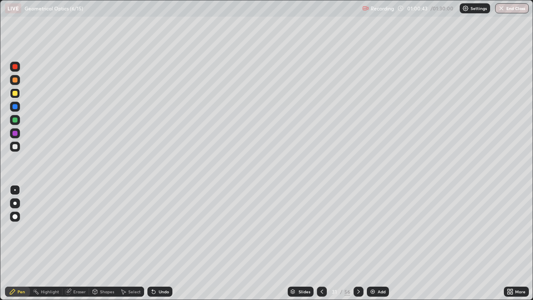
click at [15, 146] on div at bounding box center [14, 146] width 5 height 5
click at [16, 146] on div at bounding box center [14, 146] width 5 height 5
click at [157, 243] on div "Undo" at bounding box center [159, 291] width 25 height 10
click at [106, 243] on div "Shapes" at bounding box center [107, 291] width 14 height 4
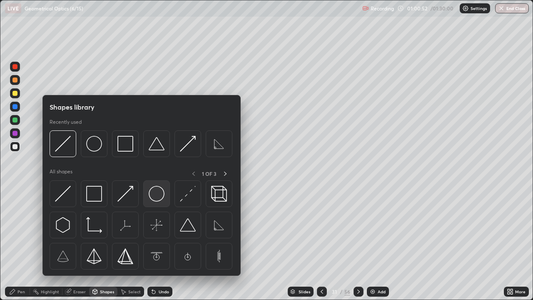
click at [154, 194] on img at bounding box center [157, 194] width 16 height 16
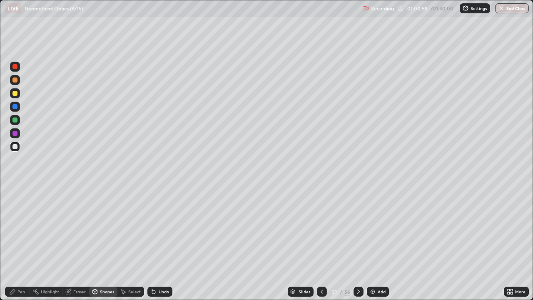
click at [16, 120] on div at bounding box center [14, 119] width 5 height 5
click at [135, 243] on div "Select" at bounding box center [134, 291] width 12 height 4
click at [292, 243] on div "0 ° Undo Copy Paste here Duplicate Duplicate to new slide Delete" at bounding box center [266, 149] width 532 height 299
click at [21, 243] on div "Pen" at bounding box center [20, 291] width 7 height 4
click at [16, 69] on div at bounding box center [14, 66] width 5 height 5
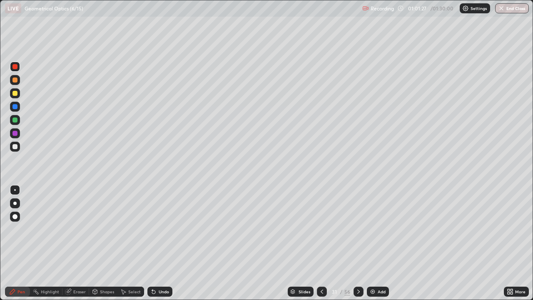
click at [15, 107] on div at bounding box center [14, 106] width 5 height 5
click at [103, 243] on div "Shapes" at bounding box center [107, 291] width 14 height 4
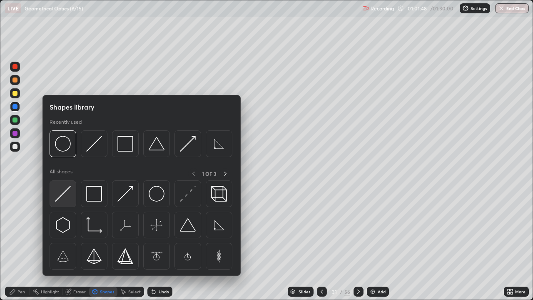
click at [64, 196] on img at bounding box center [63, 194] width 16 height 16
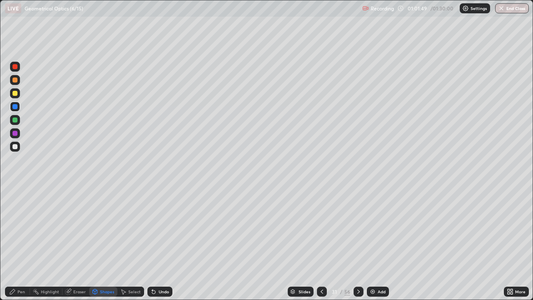
click at [15, 94] on div at bounding box center [14, 93] width 5 height 5
click at [14, 105] on div at bounding box center [14, 106] width 5 height 5
click at [15, 106] on div at bounding box center [14, 106] width 5 height 5
click at [15, 131] on div at bounding box center [14, 133] width 5 height 5
click at [15, 133] on div at bounding box center [14, 133] width 5 height 5
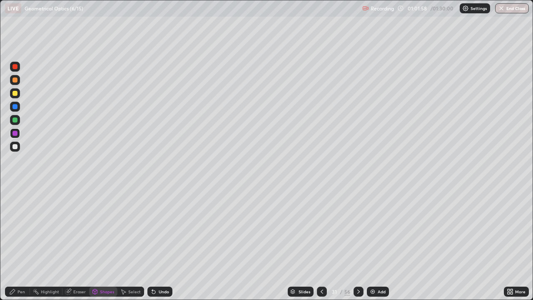
click at [21, 243] on div "Pen" at bounding box center [20, 291] width 7 height 4
click at [15, 107] on div at bounding box center [14, 106] width 5 height 5
click at [104, 243] on div "Shapes" at bounding box center [107, 291] width 14 height 4
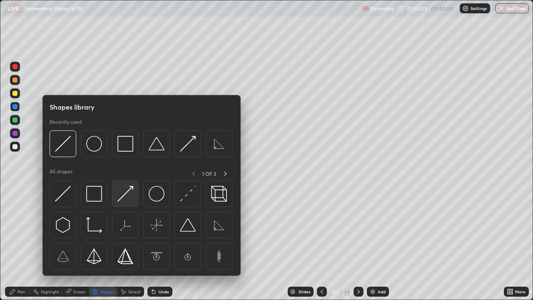
click at [126, 195] on img at bounding box center [125, 194] width 16 height 16
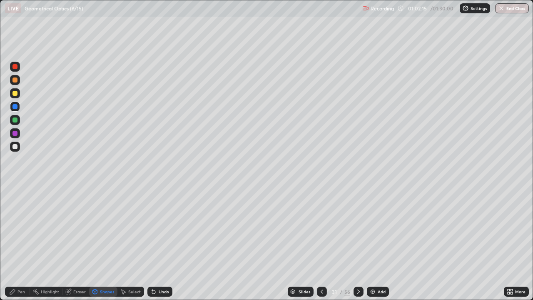
click at [16, 134] on div at bounding box center [14, 133] width 5 height 5
click at [16, 132] on div at bounding box center [14, 133] width 5 height 5
click at [20, 243] on div "Pen" at bounding box center [17, 291] width 25 height 10
click at [77, 243] on div "Eraser" at bounding box center [79, 291] width 12 height 4
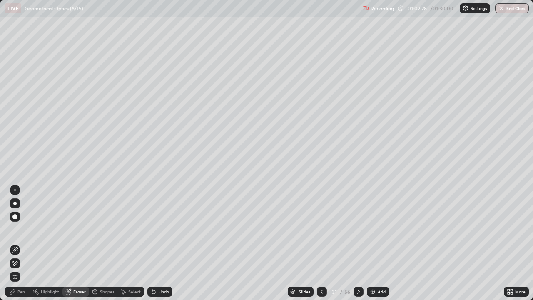
click at [19, 243] on div "Pen" at bounding box center [17, 291] width 25 height 10
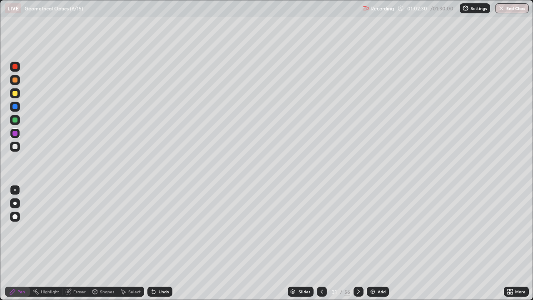
click at [15, 106] on div at bounding box center [14, 106] width 5 height 5
click at [16, 133] on div at bounding box center [14, 133] width 5 height 5
click at [17, 131] on div at bounding box center [15, 133] width 10 height 10
click at [19, 106] on div at bounding box center [15, 107] width 10 height 10
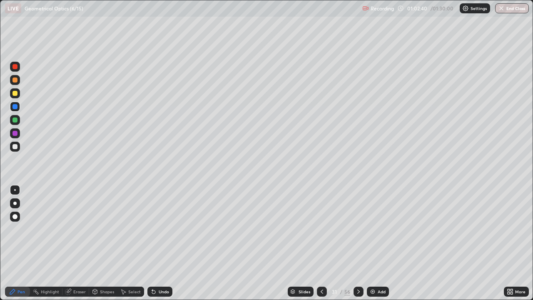
click at [105, 243] on div "Shapes" at bounding box center [107, 291] width 14 height 4
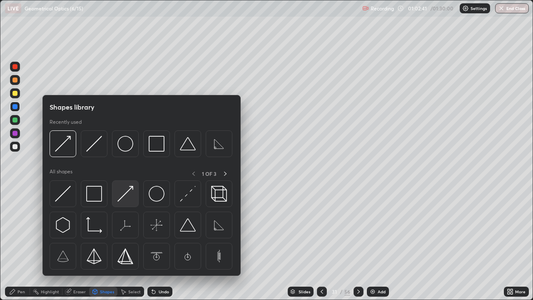
click at [125, 195] on img at bounding box center [125, 194] width 16 height 16
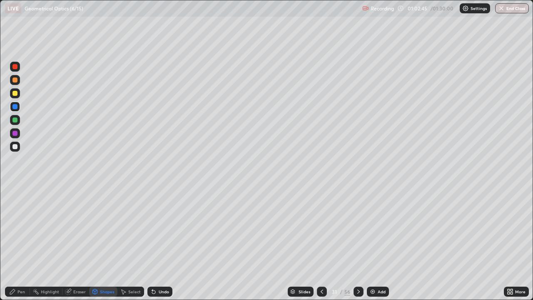
click at [21, 243] on div "Pen" at bounding box center [20, 291] width 7 height 4
click at [16, 94] on div at bounding box center [14, 93] width 5 height 5
click at [135, 243] on div "Select" at bounding box center [134, 291] width 12 height 4
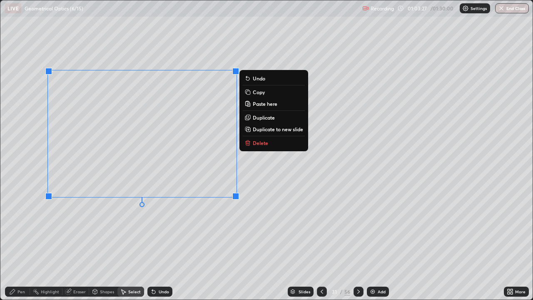
click at [223, 227] on div "0 ° Undo Copy Paste here Duplicate Duplicate to new slide Delete" at bounding box center [266, 149] width 532 height 299
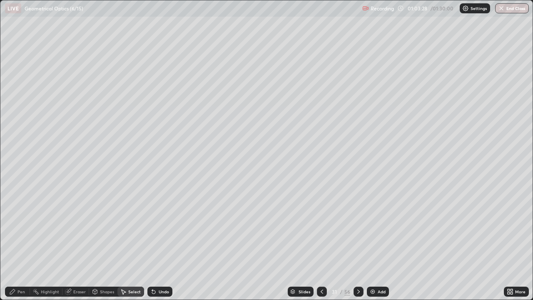
click at [23, 243] on div "Pen" at bounding box center [17, 291] width 25 height 10
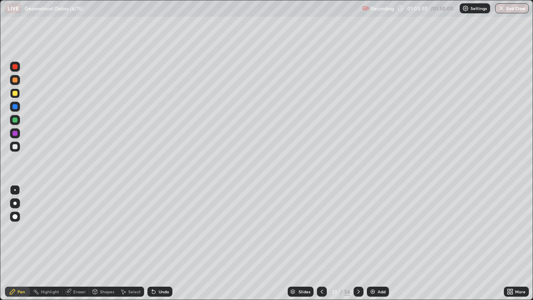
click at [17, 146] on div at bounding box center [14, 146] width 5 height 5
click at [18, 67] on div at bounding box center [15, 67] width 10 height 10
click at [17, 146] on div at bounding box center [14, 146] width 5 height 5
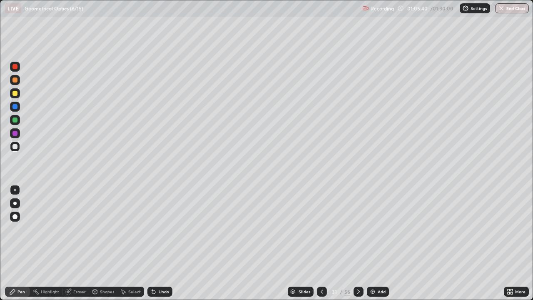
click at [14, 121] on div at bounding box center [14, 119] width 5 height 5
click at [84, 243] on div "Eraser" at bounding box center [79, 291] width 12 height 4
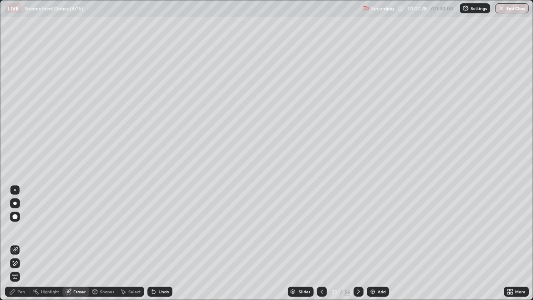
click at [23, 243] on div "Pen" at bounding box center [20, 291] width 7 height 4
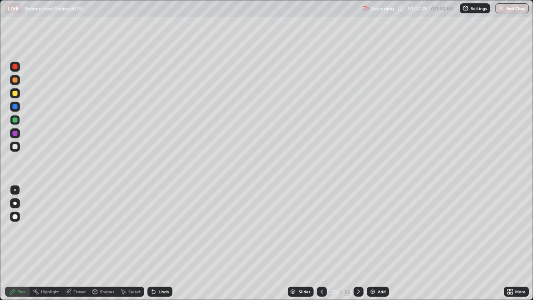
click at [15, 67] on div at bounding box center [14, 66] width 5 height 5
click at [372, 243] on img at bounding box center [372, 291] width 7 height 7
click at [321, 243] on icon at bounding box center [321, 291] width 7 height 7
click at [357, 243] on icon at bounding box center [357, 291] width 7 height 7
click at [16, 93] on div at bounding box center [14, 93] width 5 height 5
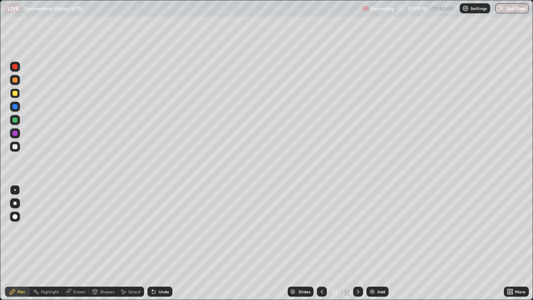
click at [18, 147] on div at bounding box center [15, 146] width 10 height 10
click at [13, 132] on div at bounding box center [14, 133] width 5 height 5
click at [15, 146] on div at bounding box center [14, 146] width 5 height 5
click at [17, 133] on div at bounding box center [14, 133] width 5 height 5
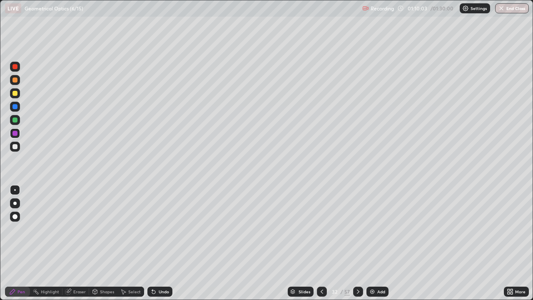
click at [14, 145] on div at bounding box center [14, 146] width 5 height 5
click at [15, 132] on div at bounding box center [14, 133] width 5 height 5
click at [15, 133] on div at bounding box center [14, 133] width 5 height 5
click at [15, 144] on div at bounding box center [14, 146] width 5 height 5
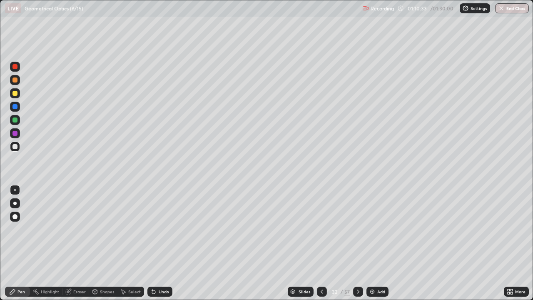
click at [14, 146] on div at bounding box center [14, 146] width 5 height 5
click at [13, 134] on div at bounding box center [14, 133] width 5 height 5
click at [13, 133] on div at bounding box center [14, 133] width 5 height 5
click at [14, 146] on div at bounding box center [14, 146] width 5 height 5
click at [15, 146] on div at bounding box center [14, 146] width 5 height 5
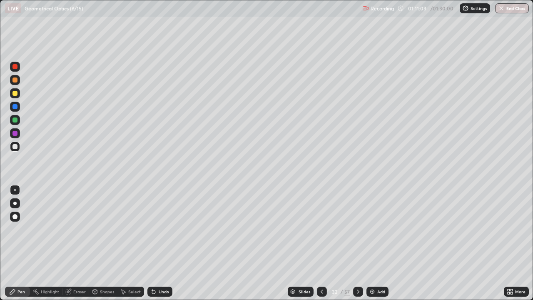
click at [133, 243] on div "Select" at bounding box center [134, 291] width 12 height 4
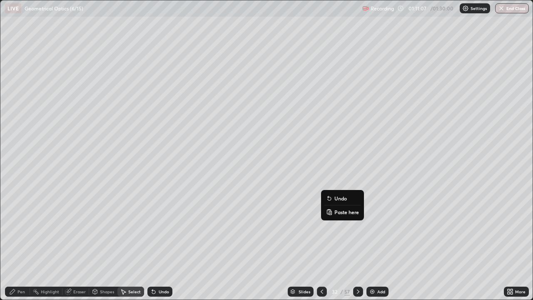
click at [374, 174] on div "0 ° Undo Copy Paste here Duplicate Duplicate to new slide Delete" at bounding box center [266, 149] width 532 height 299
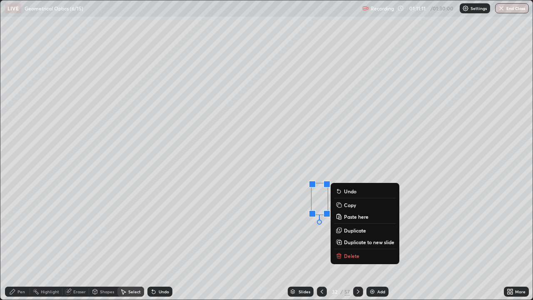
click at [361, 166] on div "0 ° Undo Copy Paste here Duplicate Duplicate to new slide Delete" at bounding box center [266, 149] width 532 height 299
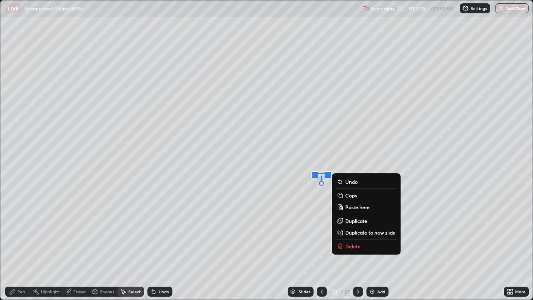
click at [355, 243] on p "Delete" at bounding box center [352, 246] width 15 height 7
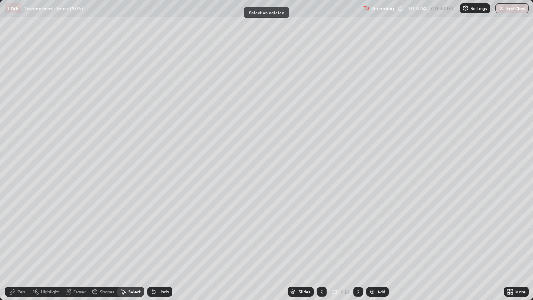
click at [22, 243] on div "Pen" at bounding box center [20, 291] width 7 height 4
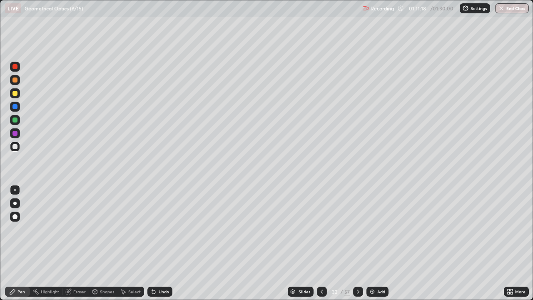
click at [18, 133] on div at bounding box center [15, 133] width 10 height 10
click at [18, 146] on div at bounding box center [15, 146] width 10 height 10
click at [18, 135] on div at bounding box center [15, 133] width 10 height 10
click at [18, 148] on div at bounding box center [15, 146] width 10 height 10
click at [18, 134] on div at bounding box center [15, 133] width 10 height 10
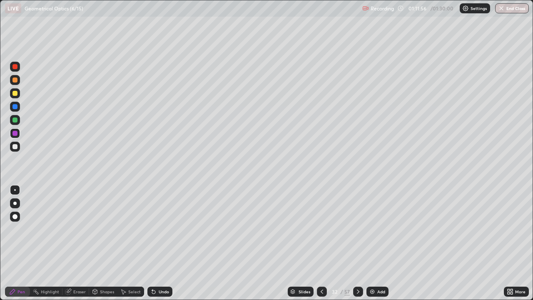
click at [15, 146] on div at bounding box center [14, 146] width 5 height 5
click at [17, 134] on div at bounding box center [14, 133] width 5 height 5
click at [18, 146] on div at bounding box center [15, 146] width 10 height 10
click at [17, 120] on div at bounding box center [14, 119] width 5 height 5
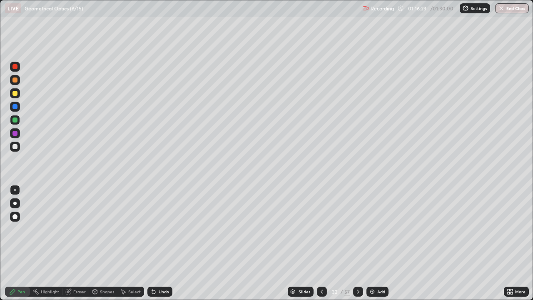
click at [372, 243] on img at bounding box center [372, 291] width 7 height 7
click at [15, 67] on div at bounding box center [14, 66] width 5 height 5
click at [18, 145] on div at bounding box center [15, 146] width 10 height 10
click at [15, 93] on div at bounding box center [14, 93] width 5 height 5
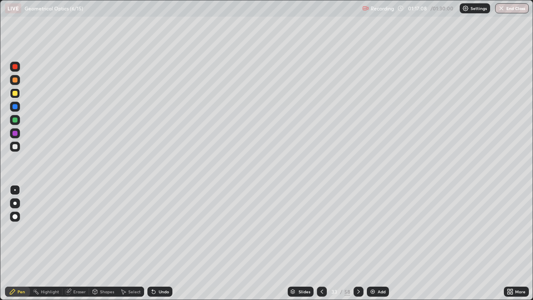
click at [157, 243] on div "Undo" at bounding box center [159, 291] width 25 height 10
click at [17, 133] on div at bounding box center [14, 133] width 5 height 5
click at [16, 119] on div at bounding box center [14, 119] width 5 height 5
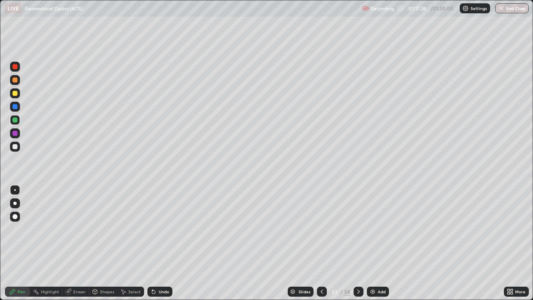
click at [162, 243] on div "Undo" at bounding box center [164, 291] width 10 height 4
click at [159, 243] on div "Undo" at bounding box center [164, 291] width 10 height 4
click at [14, 67] on div at bounding box center [14, 66] width 5 height 5
click at [103, 243] on div "Shapes" at bounding box center [107, 291] width 14 height 4
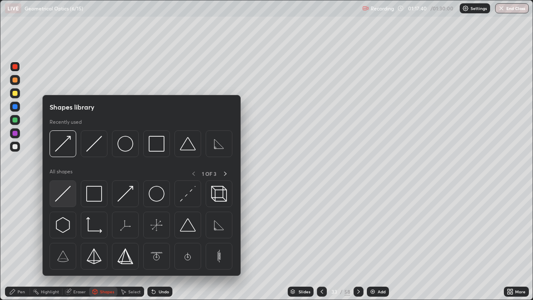
click at [61, 196] on img at bounding box center [63, 194] width 16 height 16
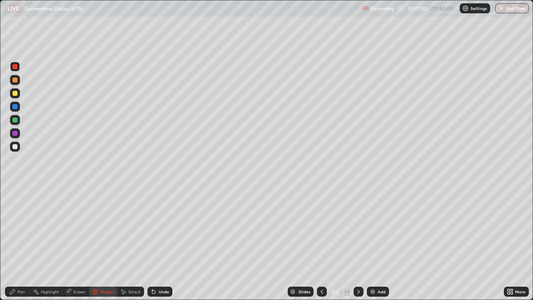
click at [13, 93] on div at bounding box center [14, 93] width 5 height 5
click at [14, 93] on div at bounding box center [14, 93] width 5 height 5
click at [19, 243] on div "Pen" at bounding box center [20, 291] width 7 height 4
click at [16, 133] on div at bounding box center [14, 133] width 5 height 5
click at [15, 119] on div at bounding box center [14, 119] width 5 height 5
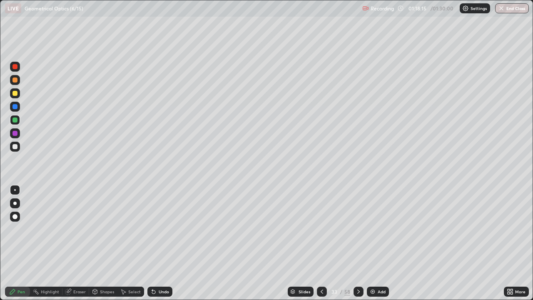
click at [107, 243] on div "Shapes" at bounding box center [107, 291] width 14 height 4
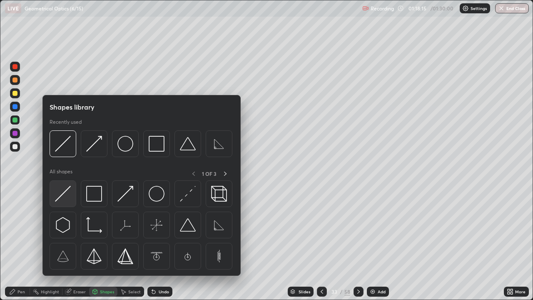
click at [69, 193] on img at bounding box center [63, 194] width 16 height 16
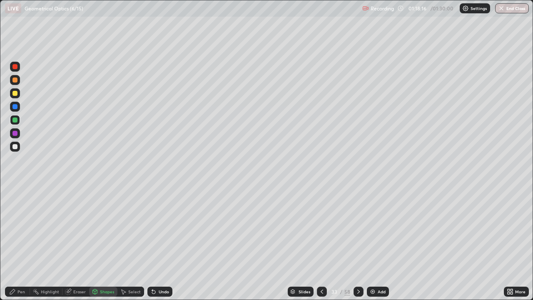
click at [17, 67] on div at bounding box center [14, 66] width 5 height 5
click at [17, 106] on div at bounding box center [14, 106] width 5 height 5
click at [25, 243] on div "Pen" at bounding box center [17, 291] width 25 height 10
click at [17, 119] on div at bounding box center [14, 119] width 5 height 5
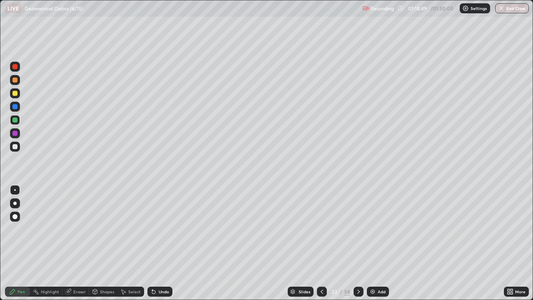
click at [140, 243] on div "Select" at bounding box center [130, 291] width 27 height 10
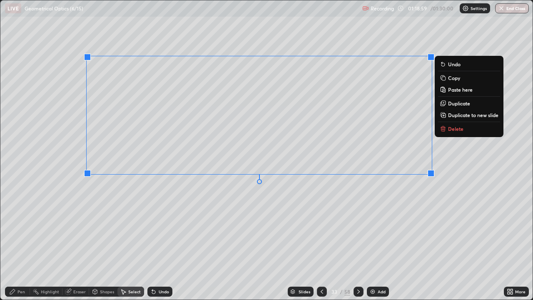
click at [409, 216] on div "0 ° Undo Copy Paste here Duplicate Duplicate to new slide Delete" at bounding box center [266, 149] width 532 height 299
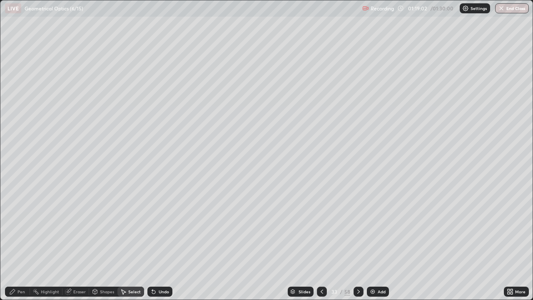
click at [18, 243] on div "Pen" at bounding box center [17, 291] width 25 height 10
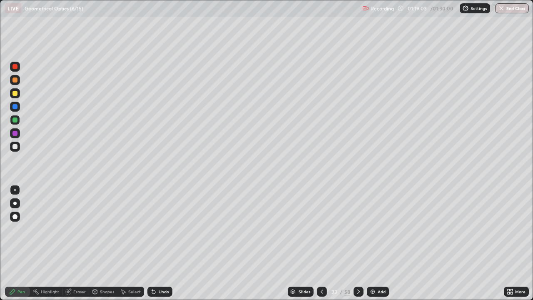
click at [14, 94] on div at bounding box center [14, 93] width 5 height 5
click at [16, 119] on div at bounding box center [14, 119] width 5 height 5
click at [17, 118] on div at bounding box center [14, 119] width 5 height 5
click at [15, 131] on div at bounding box center [14, 133] width 5 height 5
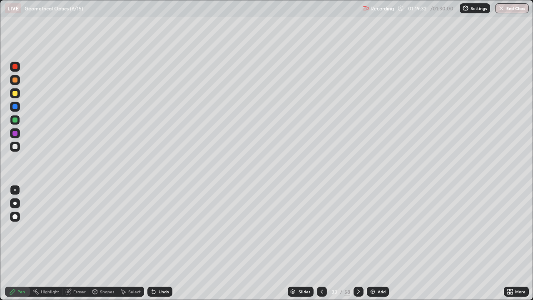
click at [15, 131] on div at bounding box center [14, 133] width 5 height 5
click at [15, 119] on div at bounding box center [14, 119] width 5 height 5
click at [15, 67] on div at bounding box center [14, 66] width 5 height 5
click at [102, 243] on div "Shapes" at bounding box center [107, 291] width 14 height 4
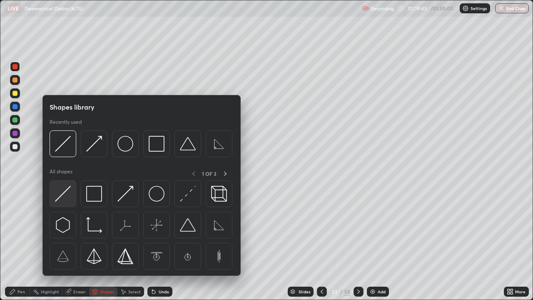
click at [59, 193] on img at bounding box center [63, 194] width 16 height 16
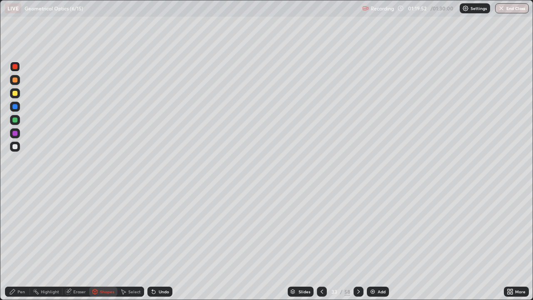
click at [14, 133] on div at bounding box center [14, 133] width 5 height 5
click at [13, 106] on div at bounding box center [14, 106] width 5 height 5
click at [20, 243] on div "Pen" at bounding box center [20, 291] width 7 height 4
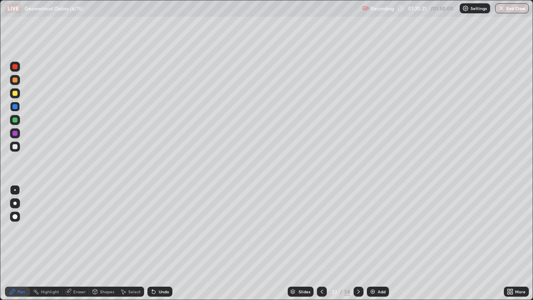
click at [130, 243] on div "Select" at bounding box center [134, 291] width 12 height 4
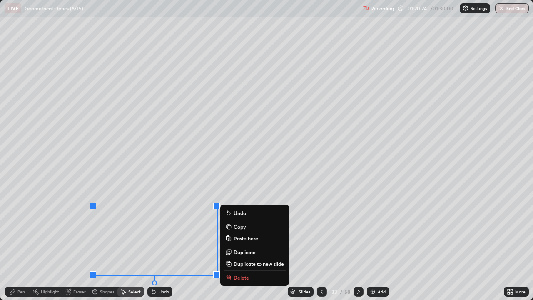
click at [227, 243] on icon at bounding box center [228, 278] width 4 height 4
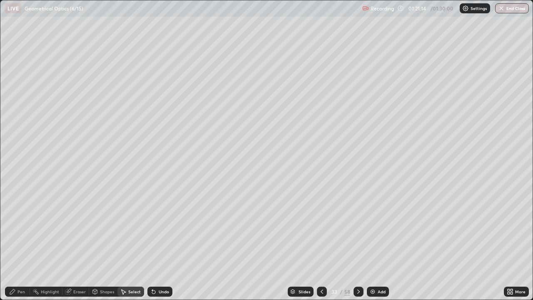
click at [25, 243] on div "Pen" at bounding box center [20, 291] width 7 height 4
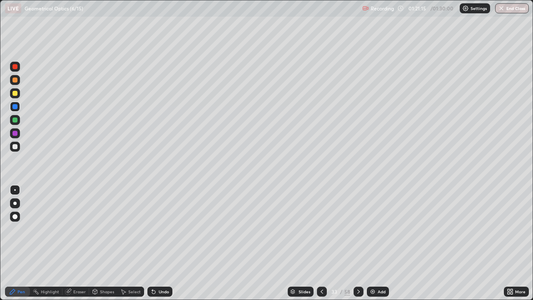
click at [15, 120] on div at bounding box center [14, 119] width 5 height 5
click at [160, 243] on div "Undo" at bounding box center [164, 291] width 10 height 4
click at [159, 243] on div "Undo" at bounding box center [164, 291] width 10 height 4
click at [513, 9] on button "End Class" at bounding box center [512, 8] width 34 height 10
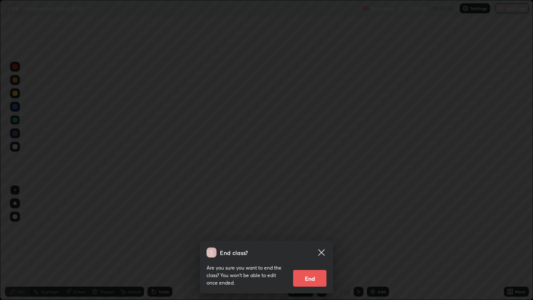
click at [312, 243] on button "End" at bounding box center [309, 278] width 33 height 17
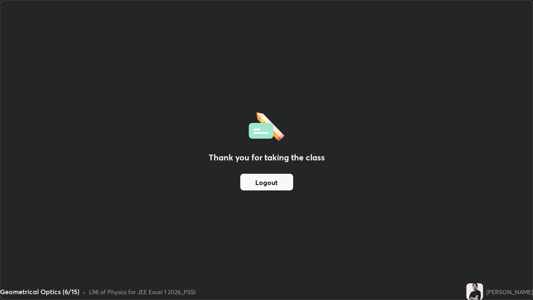
click at [272, 181] on button "Logout" at bounding box center [266, 181] width 53 height 17
click at [268, 184] on button "Logout" at bounding box center [266, 181] width 53 height 17
